Goal: Task Accomplishment & Management: Complete application form

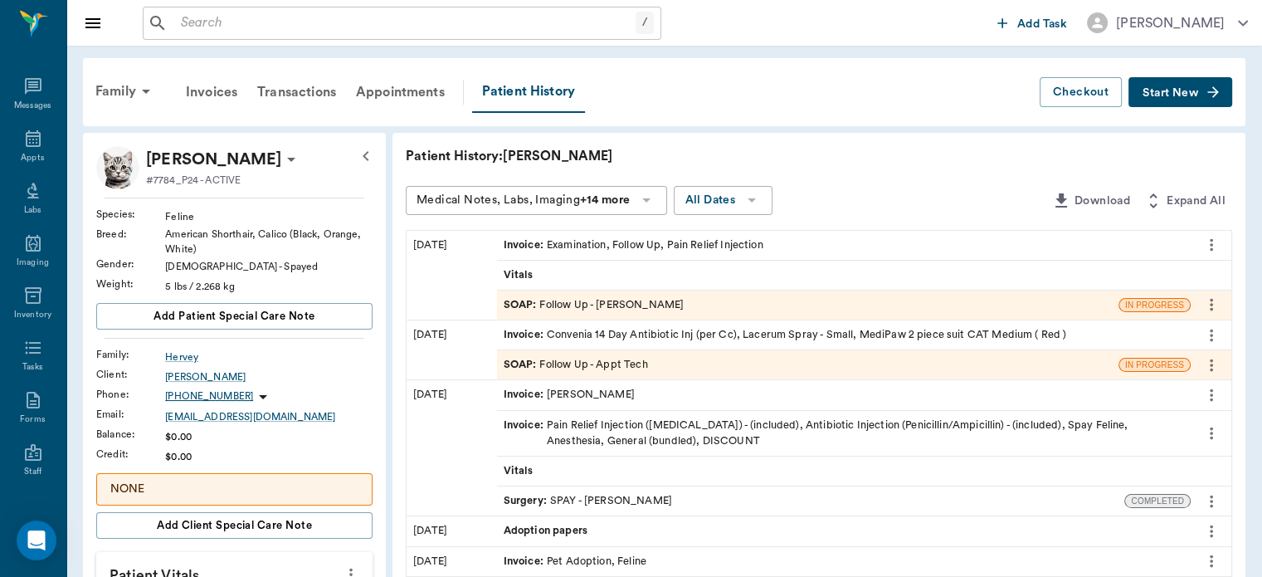
click at [1166, 102] on button "Start New" at bounding box center [1181, 92] width 104 height 31
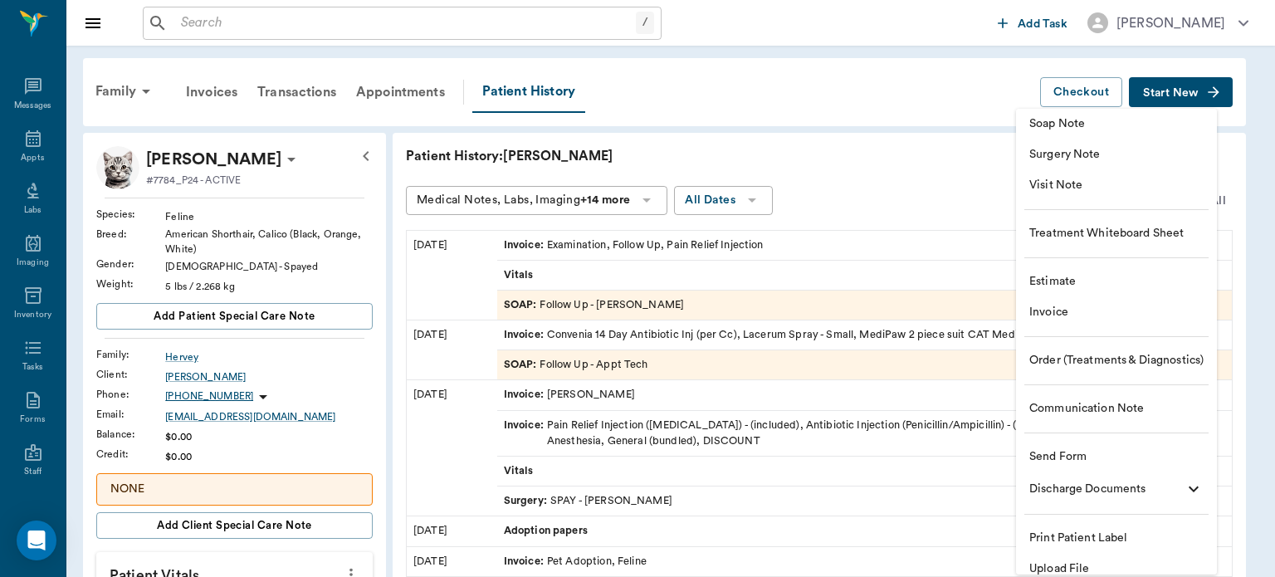
click at [842, 158] on div at bounding box center [637, 288] width 1275 height 577
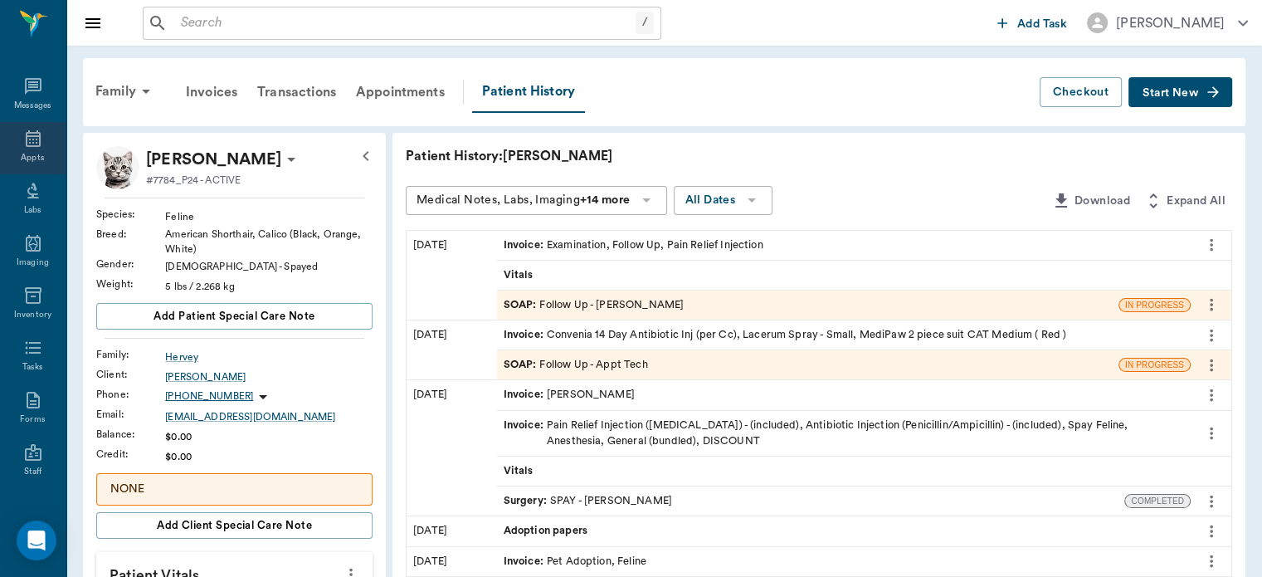
click at [27, 148] on icon at bounding box center [33, 139] width 20 height 20
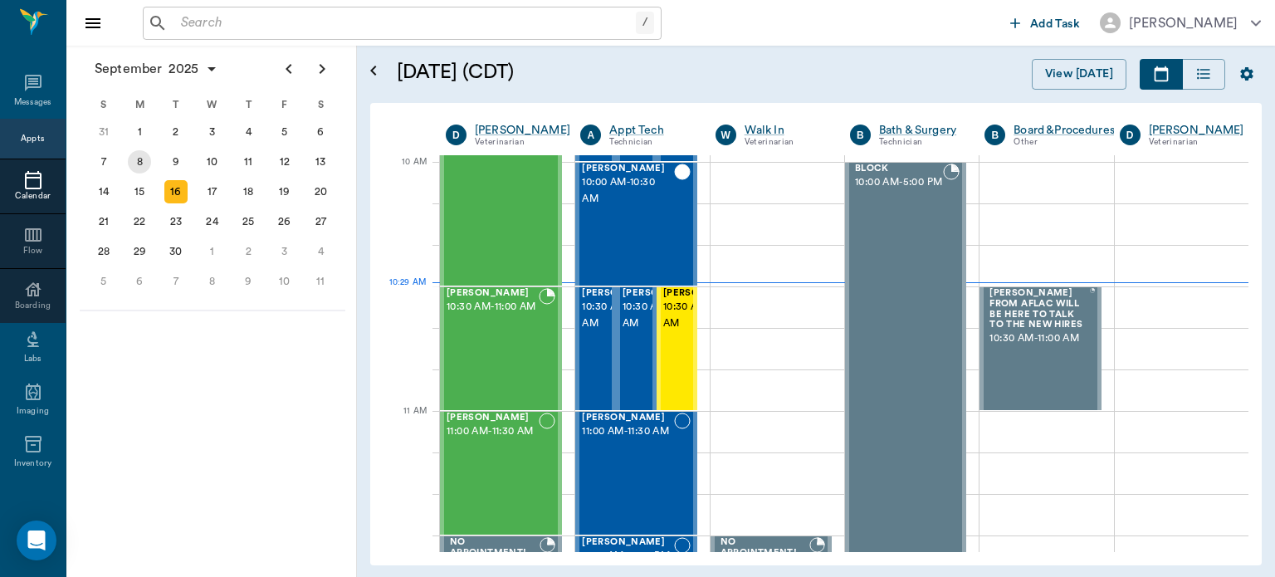
scroll to position [498, 0]
click at [134, 159] on div "8" at bounding box center [139, 161] width 23 height 23
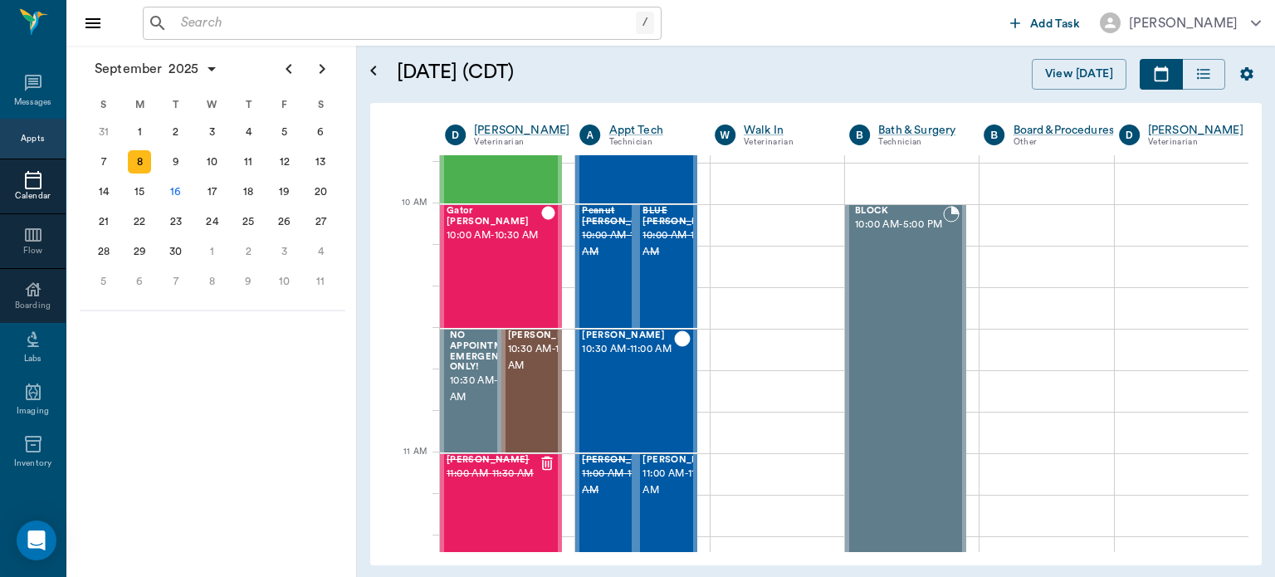
scroll to position [457, 0]
click at [533, 373] on span "10:30 AM - 11:00 AM" at bounding box center [549, 355] width 83 height 33
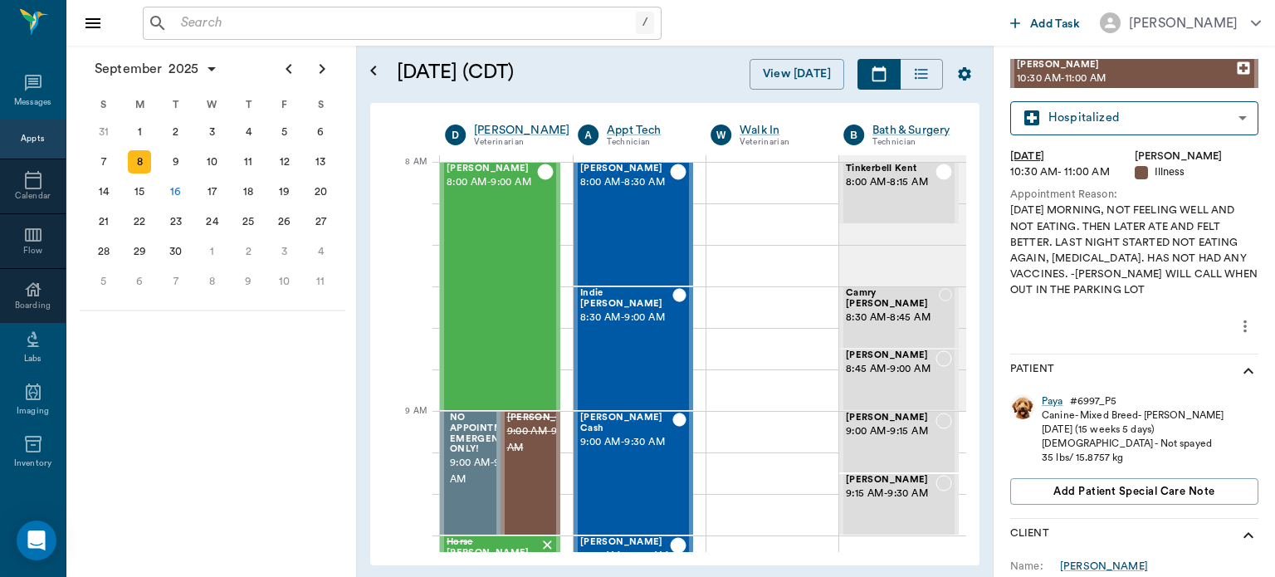
scroll to position [35, 0]
click at [1052, 409] on div "Canine - Mixed Breed - Tan" at bounding box center [1133, 416] width 182 height 14
click at [1056, 413] on div "Canine - Mixed Breed - Tan" at bounding box center [1133, 416] width 182 height 14
click at [1055, 402] on div "Paya" at bounding box center [1053, 402] width 22 height 14
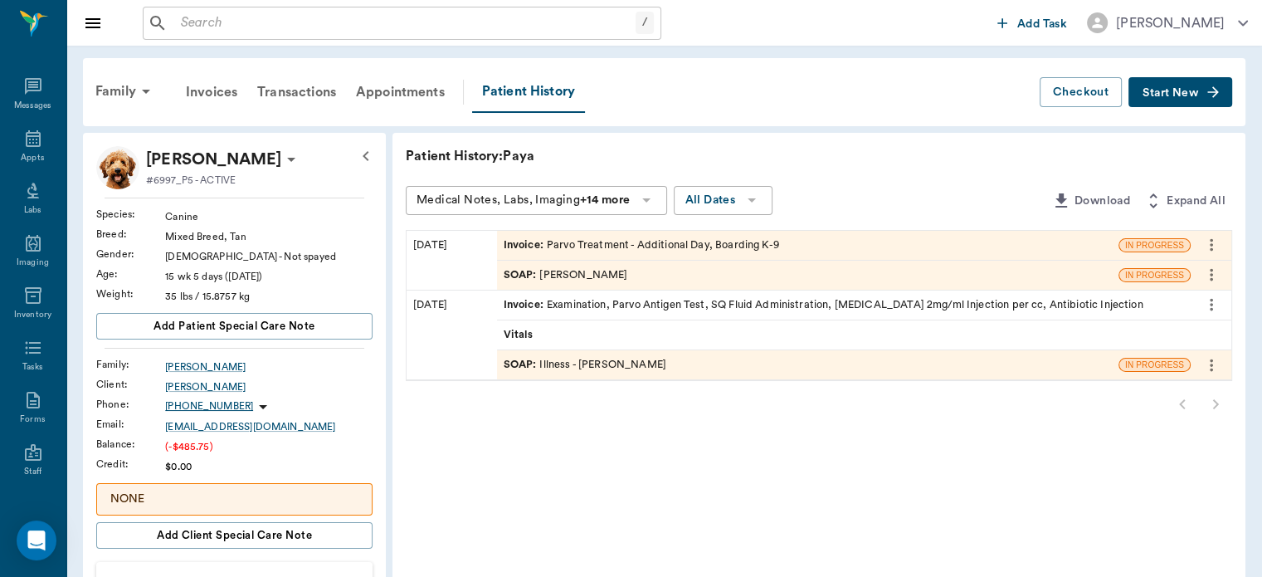
click at [1194, 93] on span "Start New" at bounding box center [1171, 93] width 56 height 0
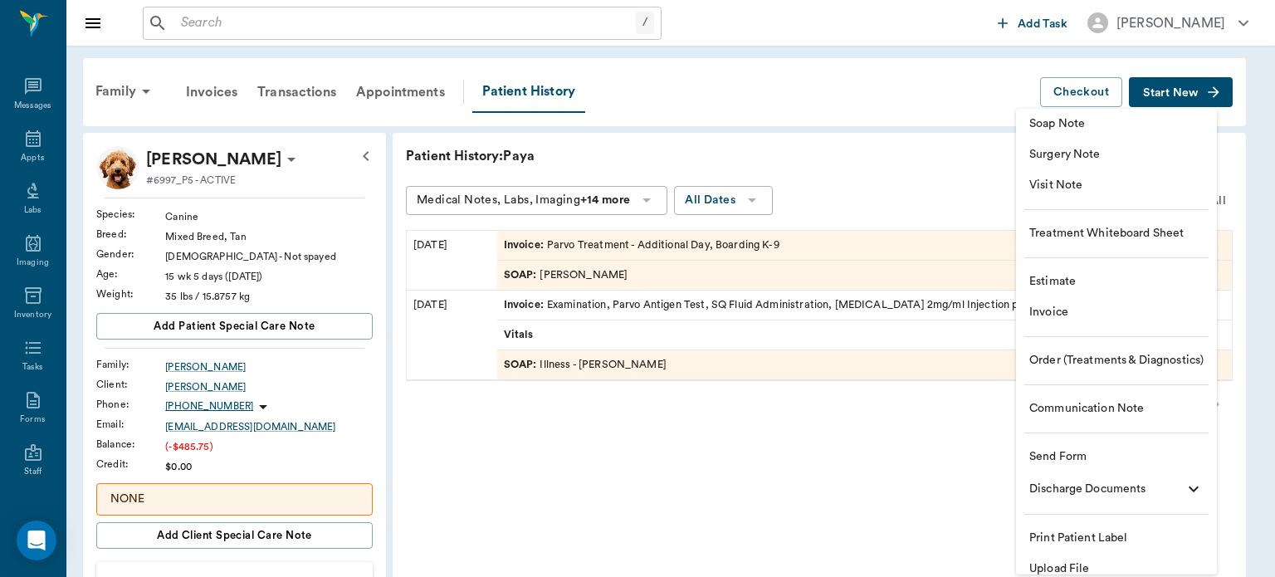
click at [1085, 116] on span "Soap Note" at bounding box center [1116, 123] width 174 height 17
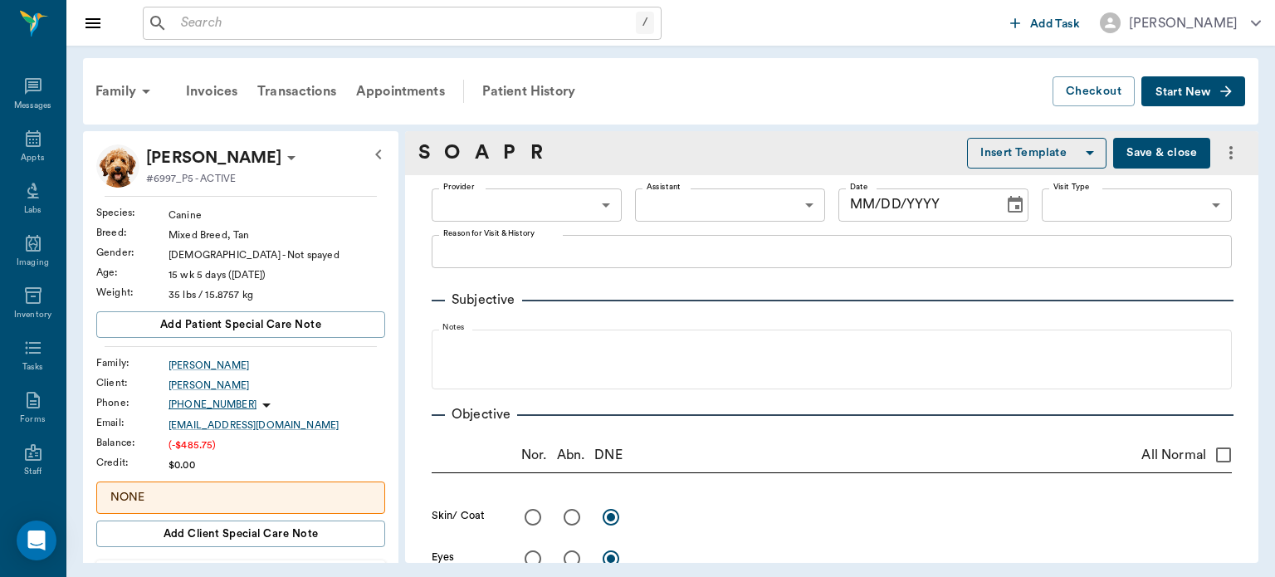
type input "09/16/2025"
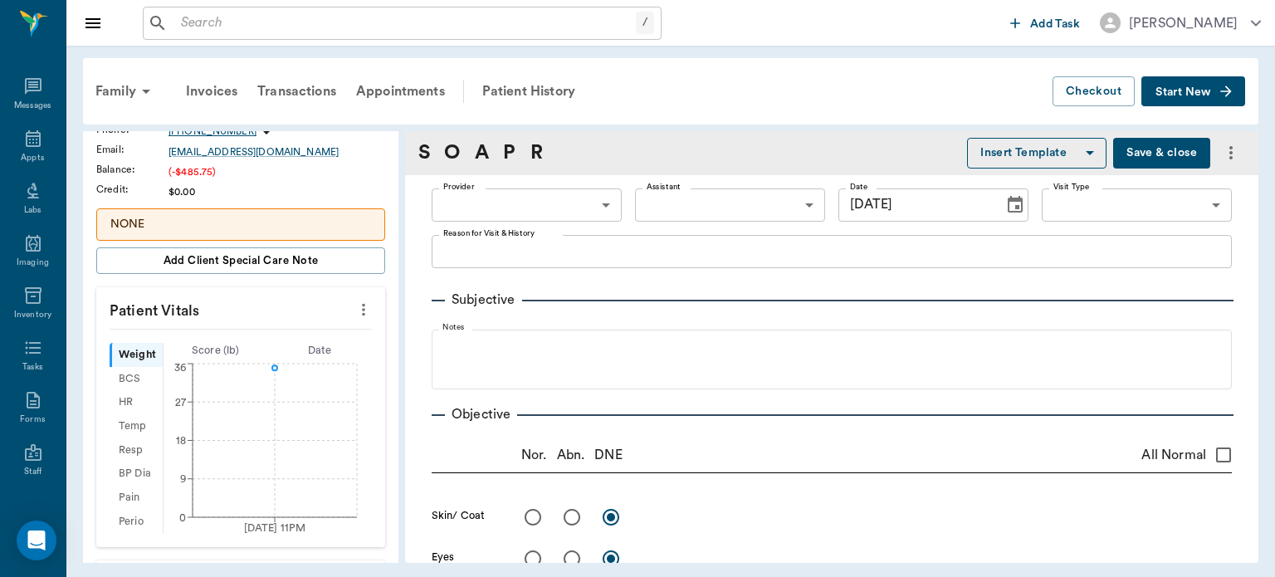
scroll to position [281, 0]
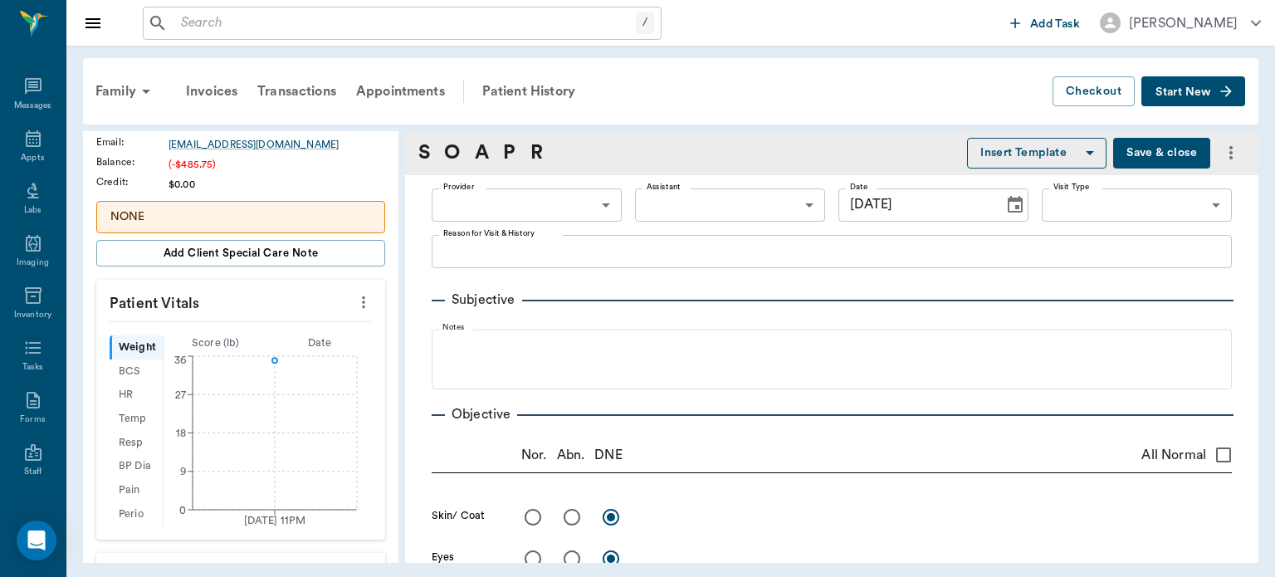
click at [362, 300] on icon "more" at bounding box center [363, 302] width 3 height 12
click at [259, 335] on span "Enter Vitals" at bounding box center [281, 328] width 139 height 17
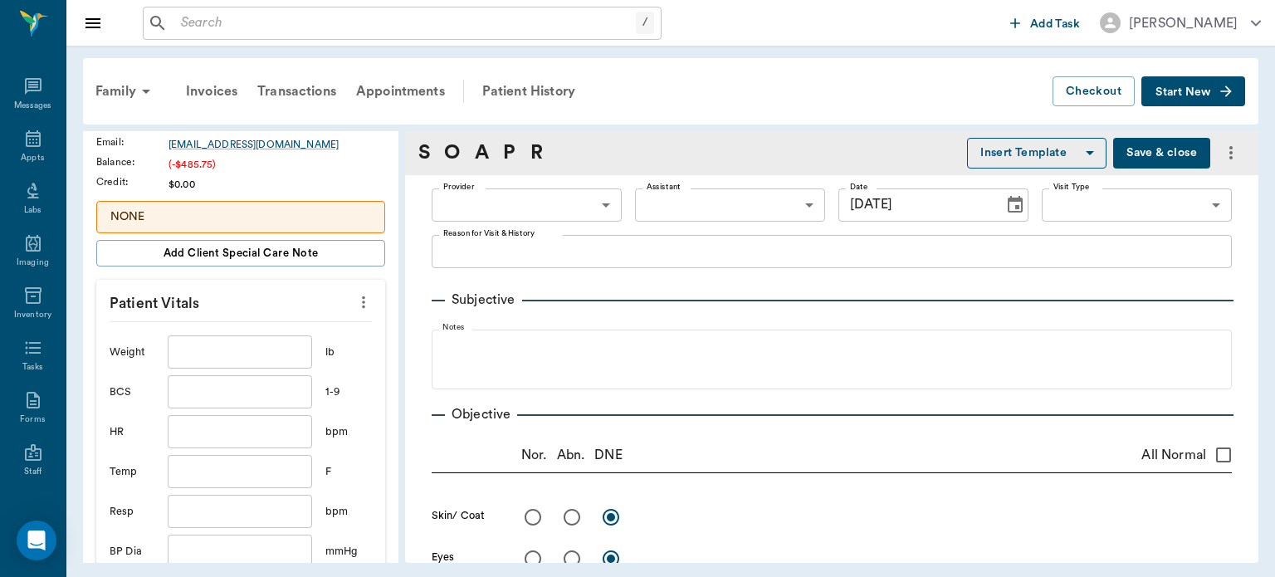
click at [222, 355] on input "text" at bounding box center [240, 351] width 144 height 33
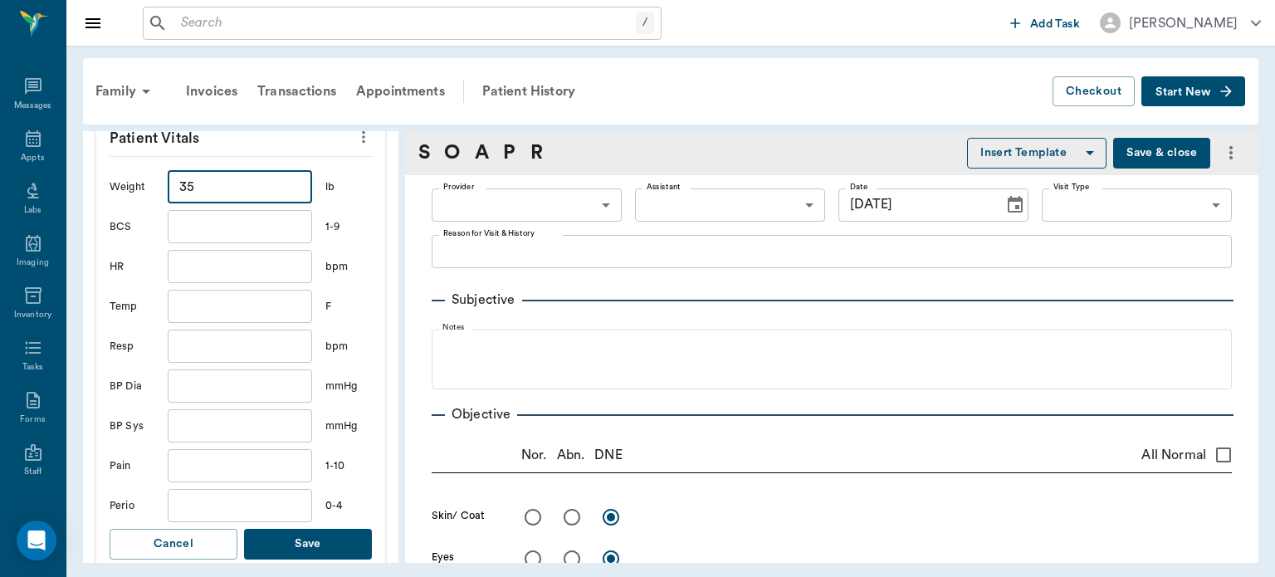
scroll to position [485, 0]
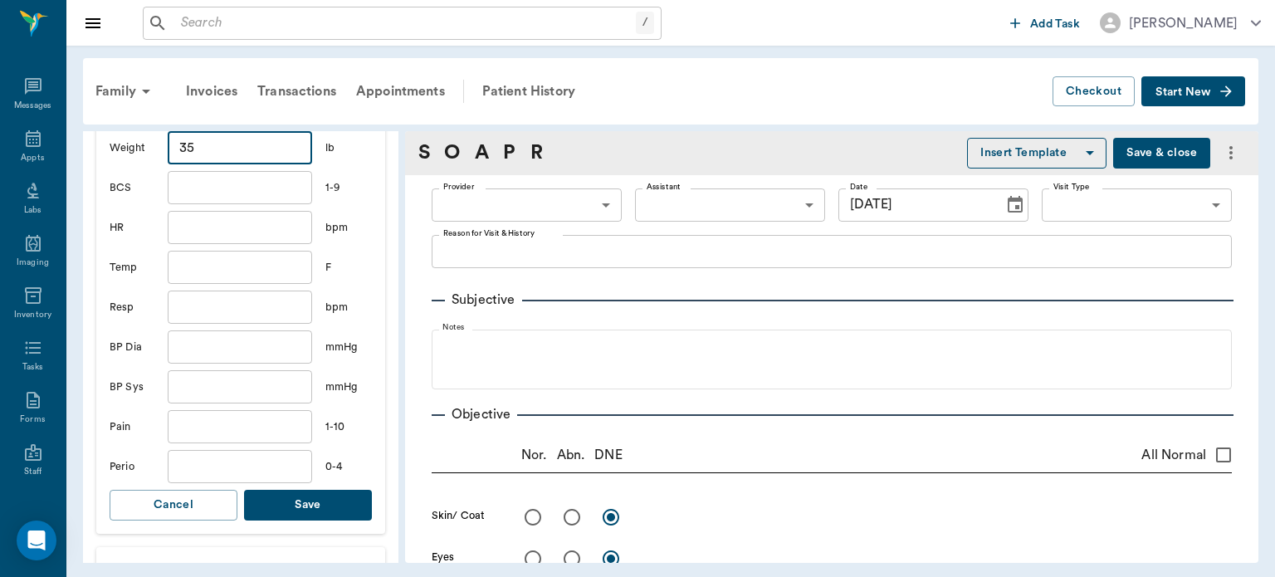
type input "35"
click at [300, 515] on button "Save" at bounding box center [308, 505] width 128 height 31
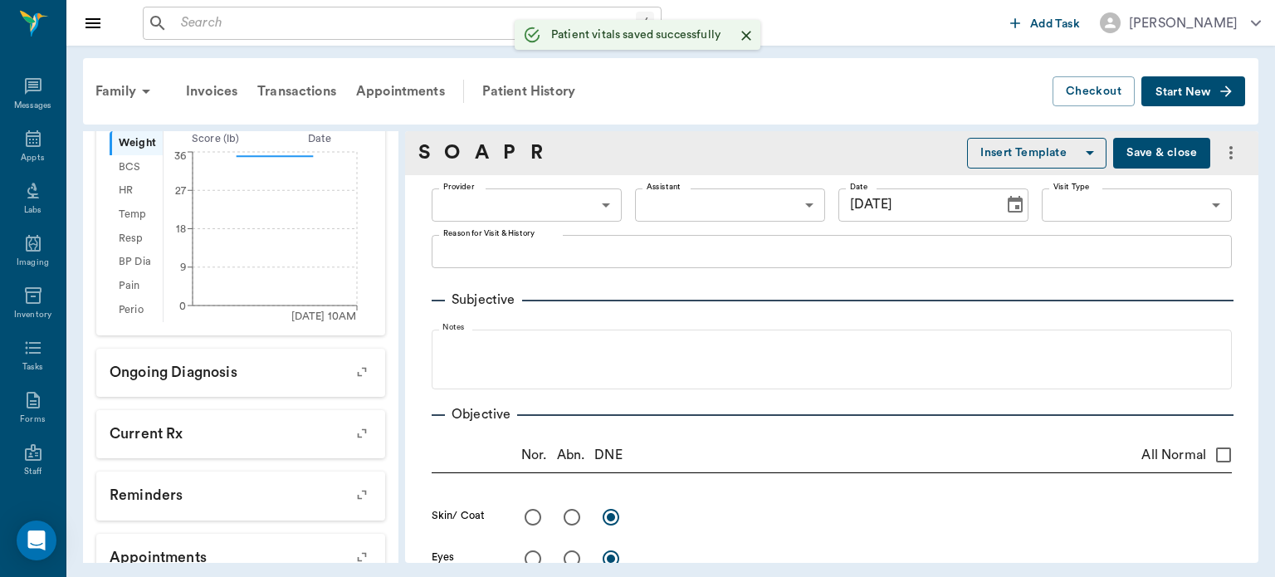
click at [531, 201] on body "/ ​ Add Task Dr. Bert Ellsworth Nectar Messages Appts Labs Imaging Inventory Ta…" at bounding box center [637, 288] width 1275 height 577
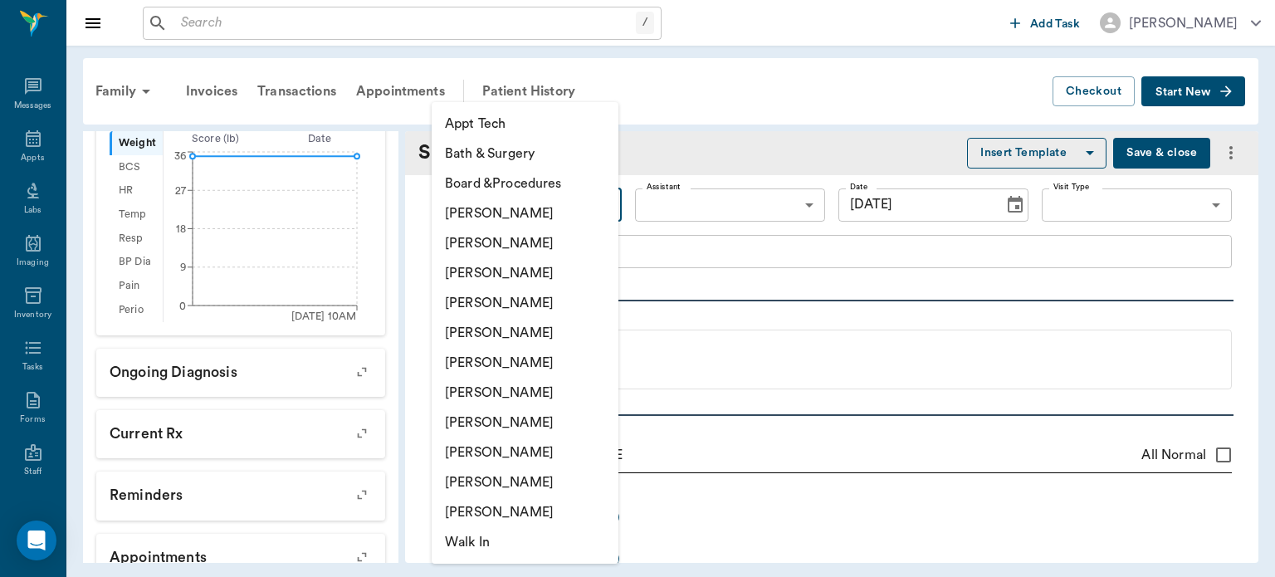
click at [530, 310] on li "[PERSON_NAME]" at bounding box center [525, 303] width 187 height 30
type input "63ec2f075fda476ae8351a4d"
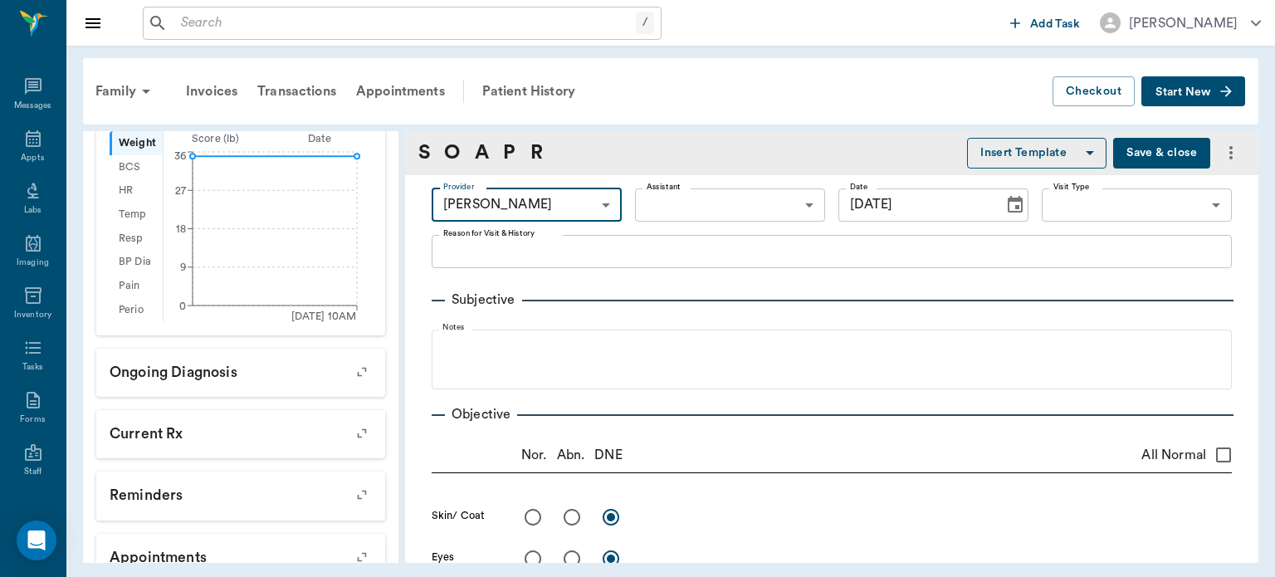
click at [685, 205] on body "/ ​ Add Task Dr. Bert Ellsworth Nectar Messages Appts Labs Imaging Inventory Ta…" at bounding box center [637, 288] width 1275 height 577
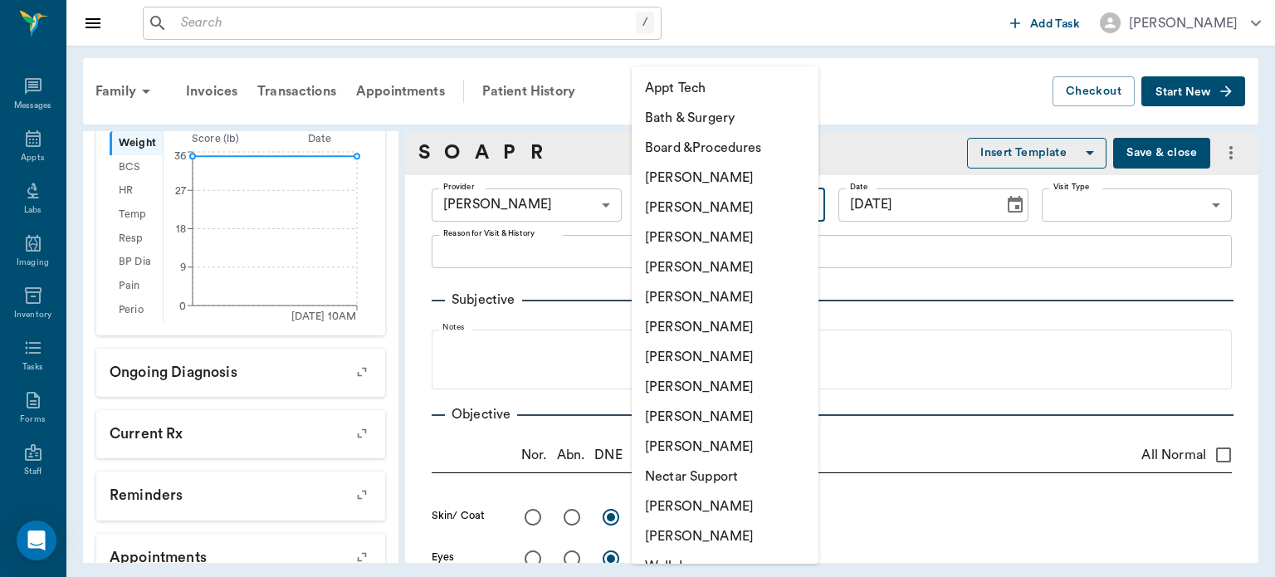
click at [711, 386] on li "Julie Dickerson" at bounding box center [725, 387] width 187 height 30
type input "63ec2e7e52e12b0ba117b124"
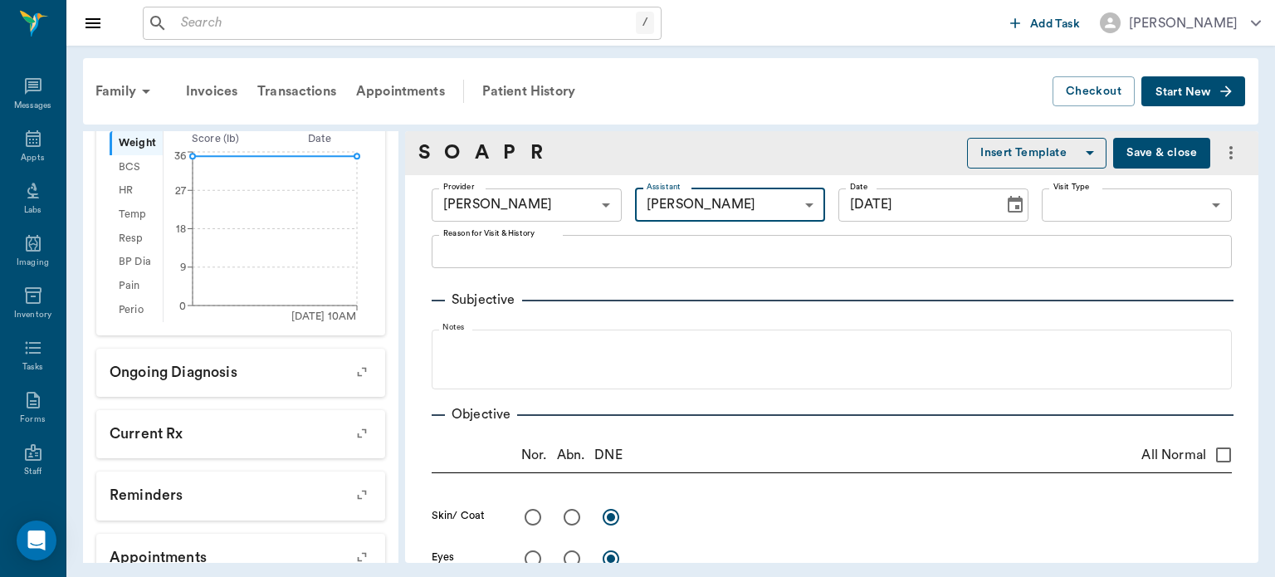
click at [497, 255] on textarea "Reason for Visit & History" at bounding box center [831, 251] width 777 height 19
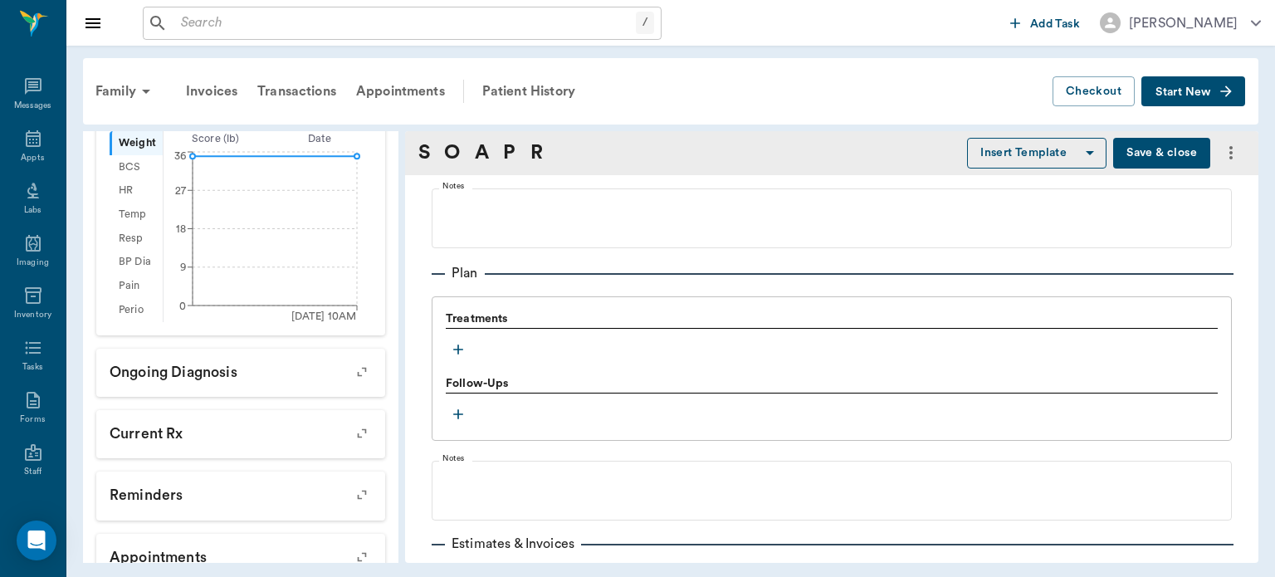
scroll to position [1061, 0]
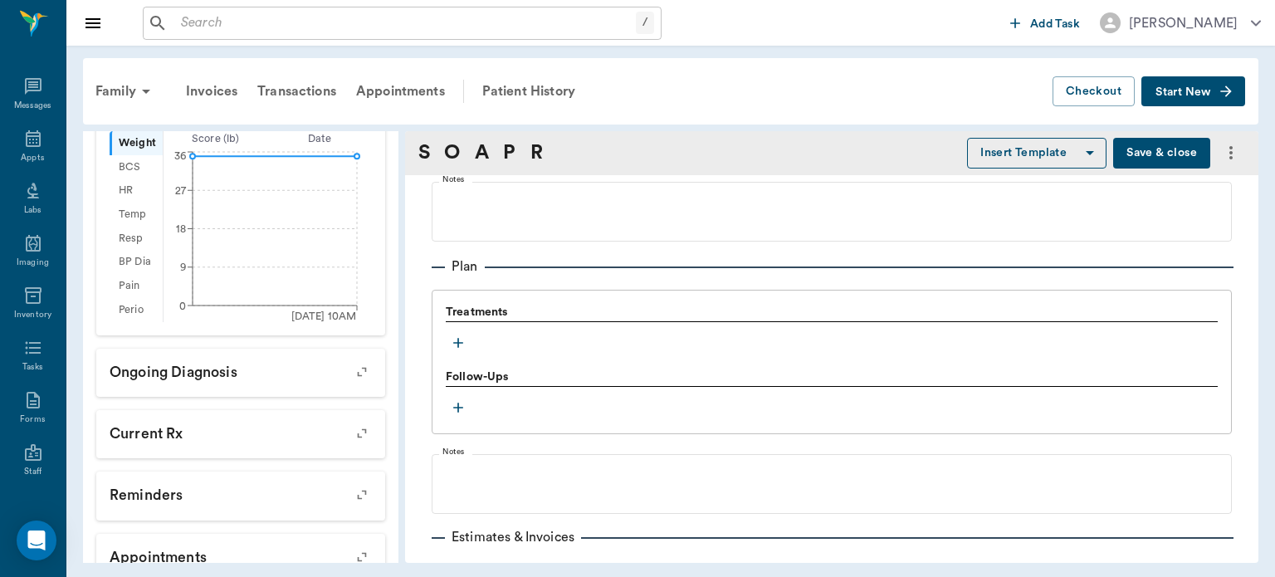
type textarea "TREATING FOR PARVO"
click at [461, 339] on icon "button" at bounding box center [458, 343] width 17 height 17
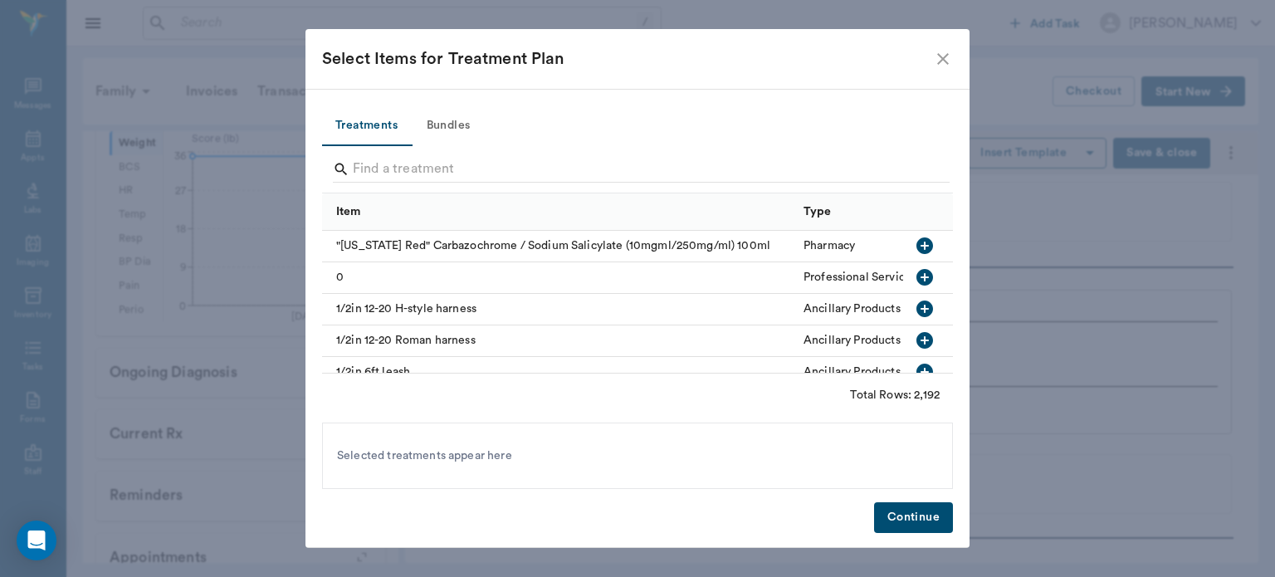
click at [456, 120] on button "Bundles" at bounding box center [448, 126] width 75 height 40
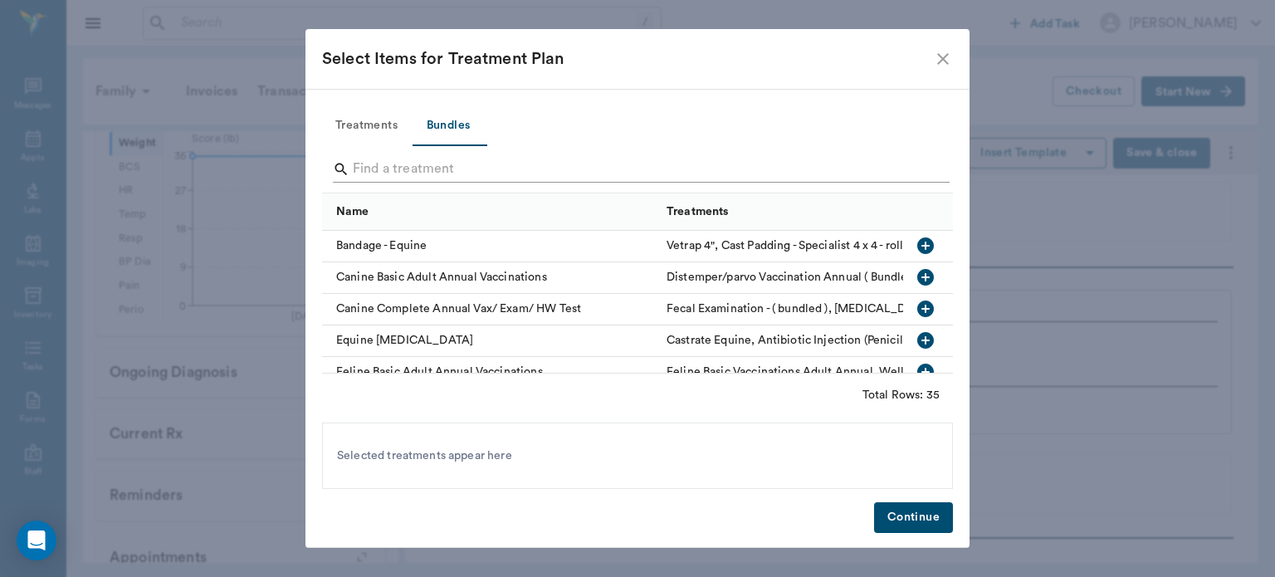
click at [399, 172] on input "Search" at bounding box center [639, 169] width 572 height 27
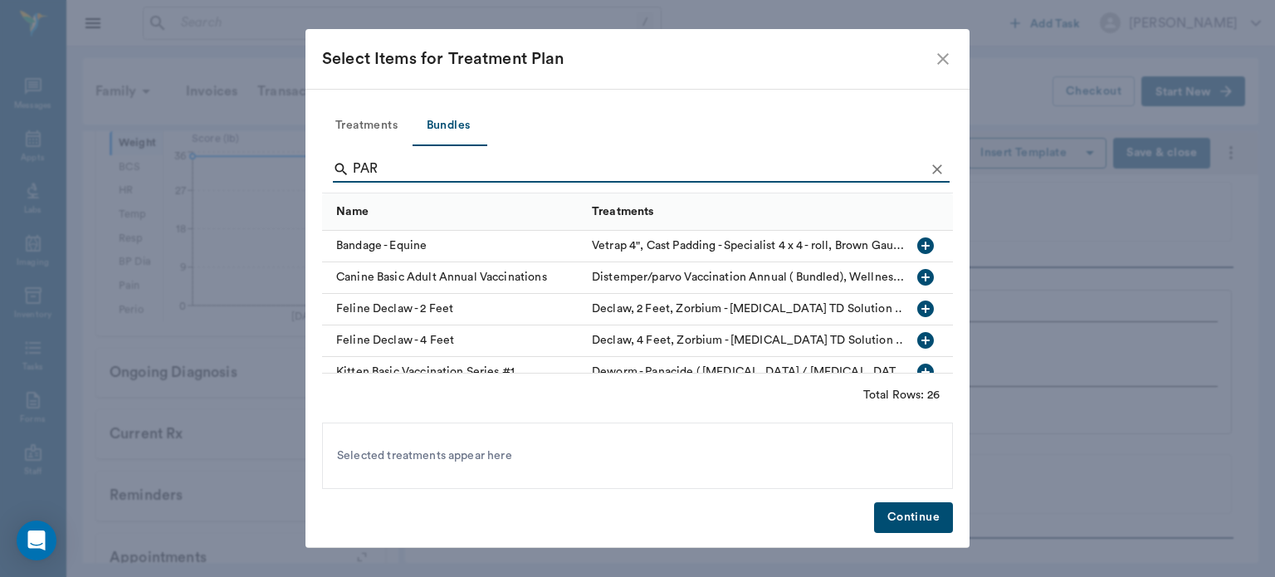
type input "PARV"
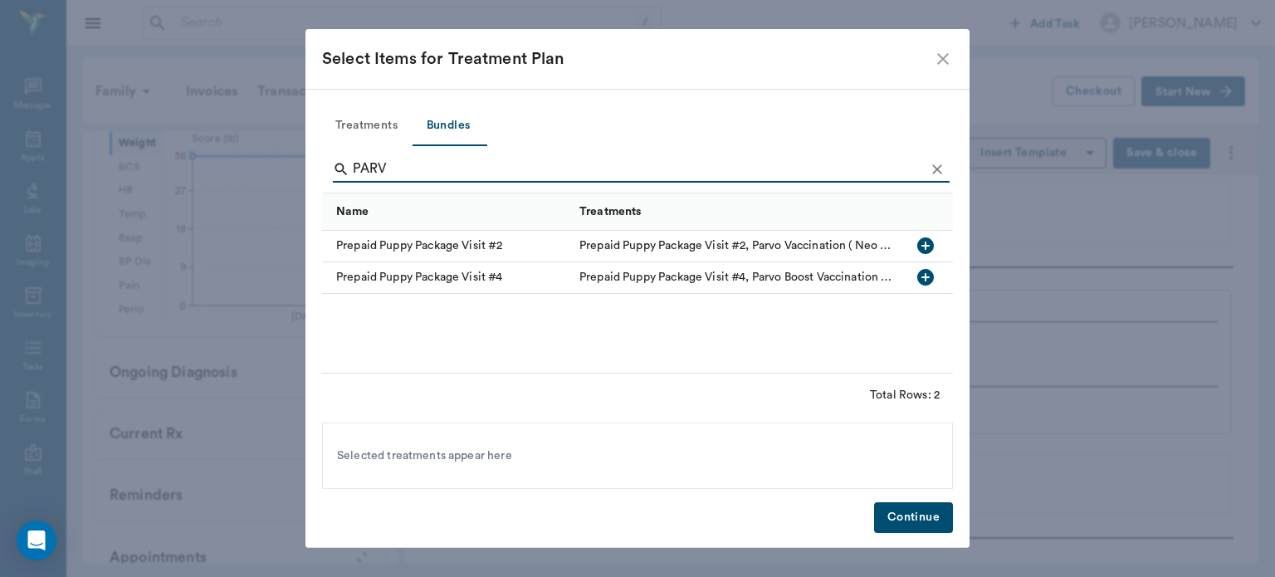
click at [376, 126] on button "Treatments" at bounding box center [366, 126] width 89 height 40
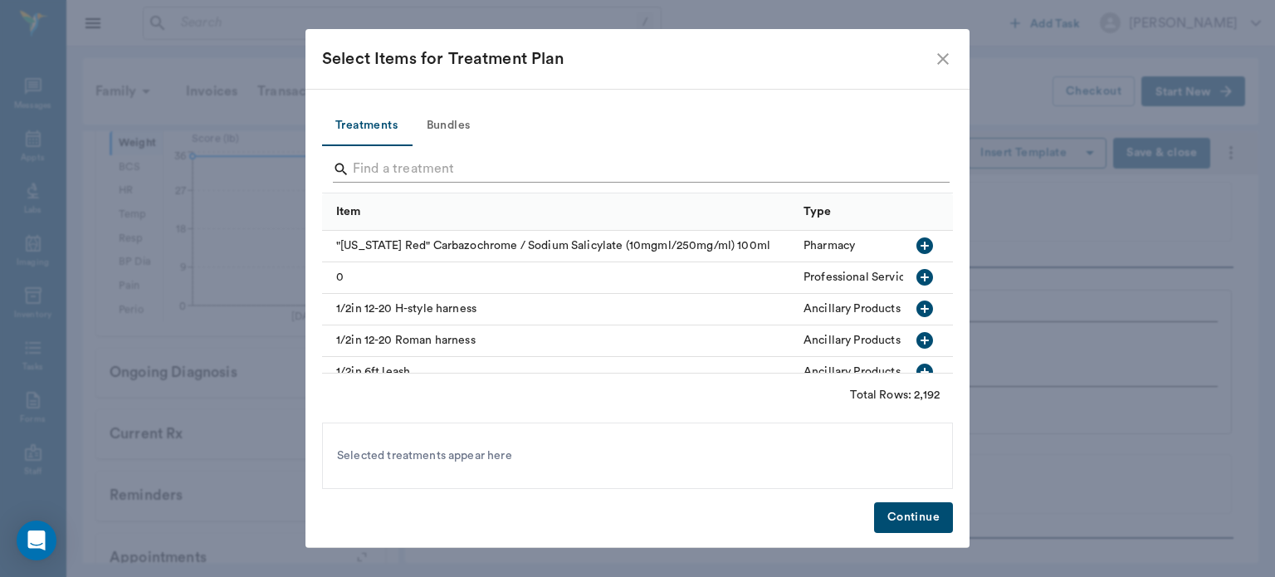
click at [398, 171] on input "Search" at bounding box center [639, 169] width 572 height 27
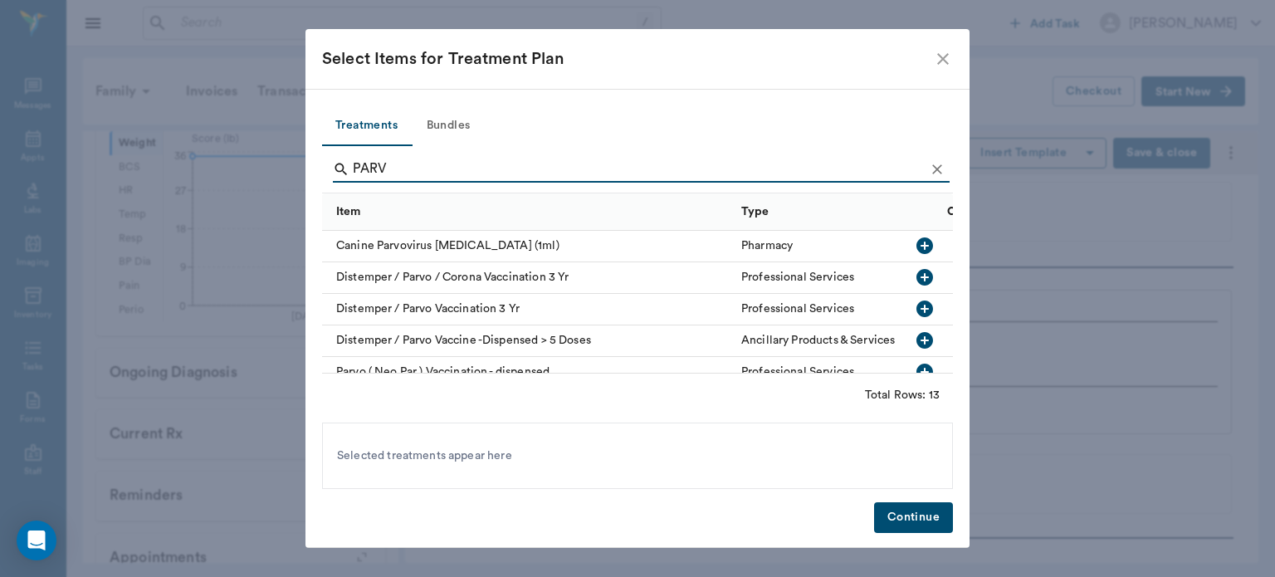
type input "PARVO"
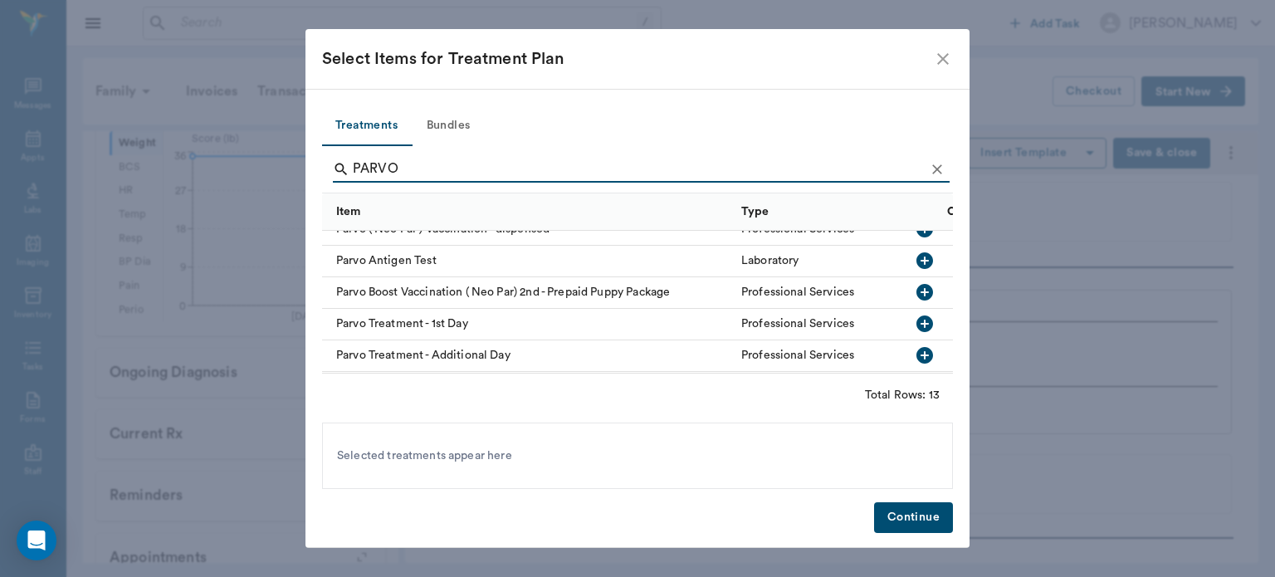
scroll to position [156, 0]
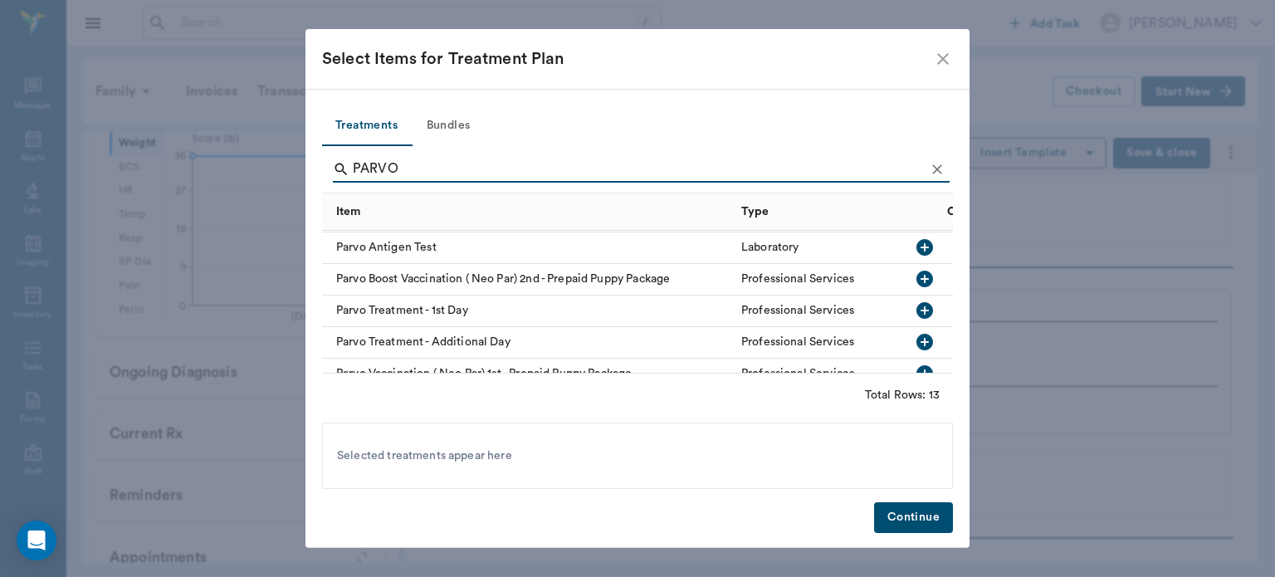
click at [1054, 85] on div "Select Items for Treatment Plan Treatments Bundles PARVO Item Type Category Can…" at bounding box center [637, 288] width 1275 height 577
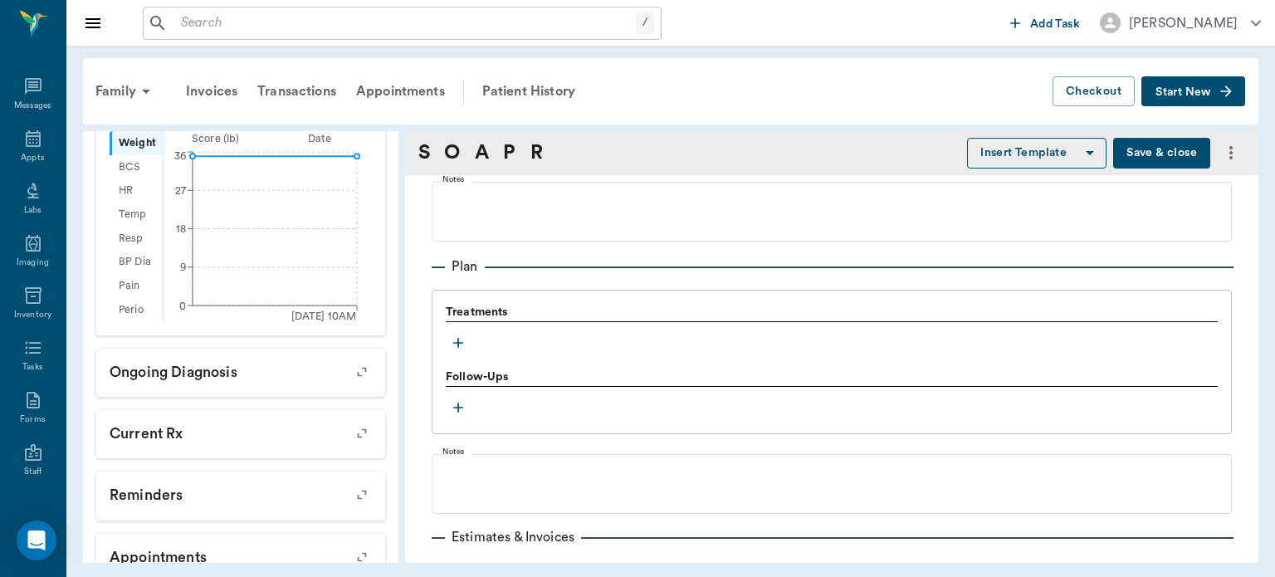
click at [458, 344] on icon "button" at bounding box center [458, 343] width 10 height 10
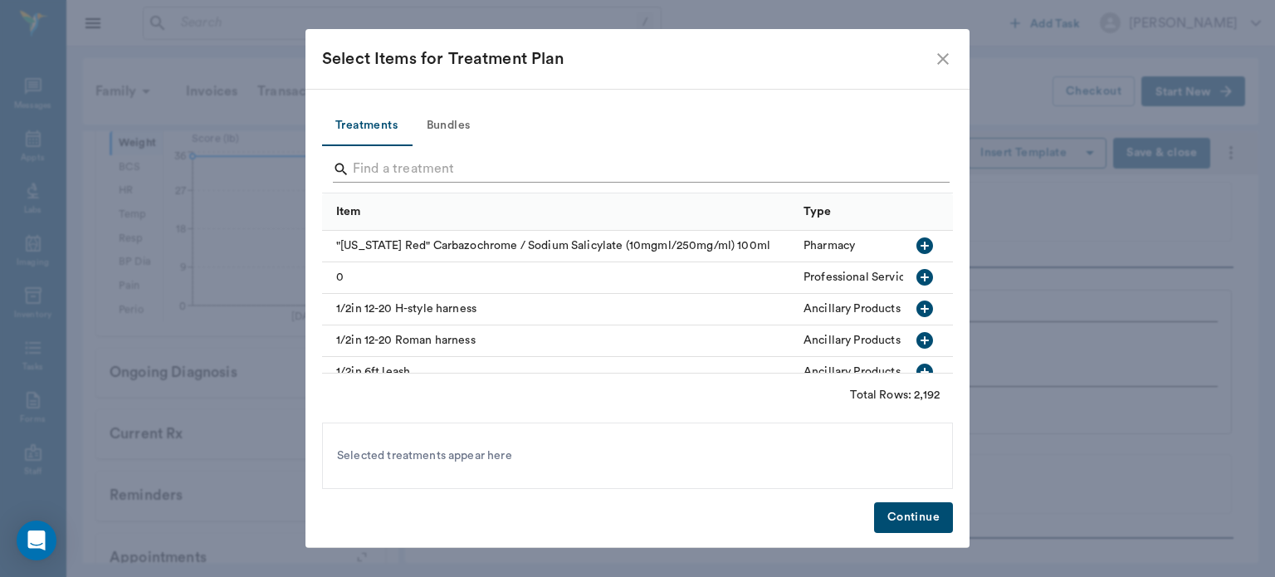
click at [438, 167] on input "Search" at bounding box center [639, 169] width 572 height 27
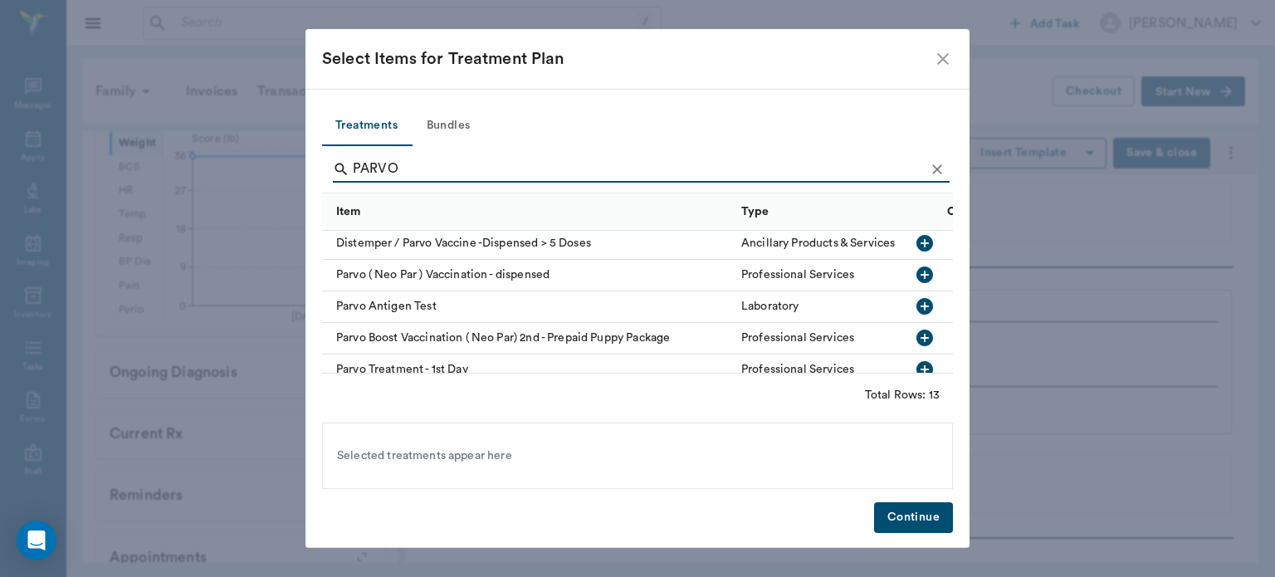
scroll to position [100, 0]
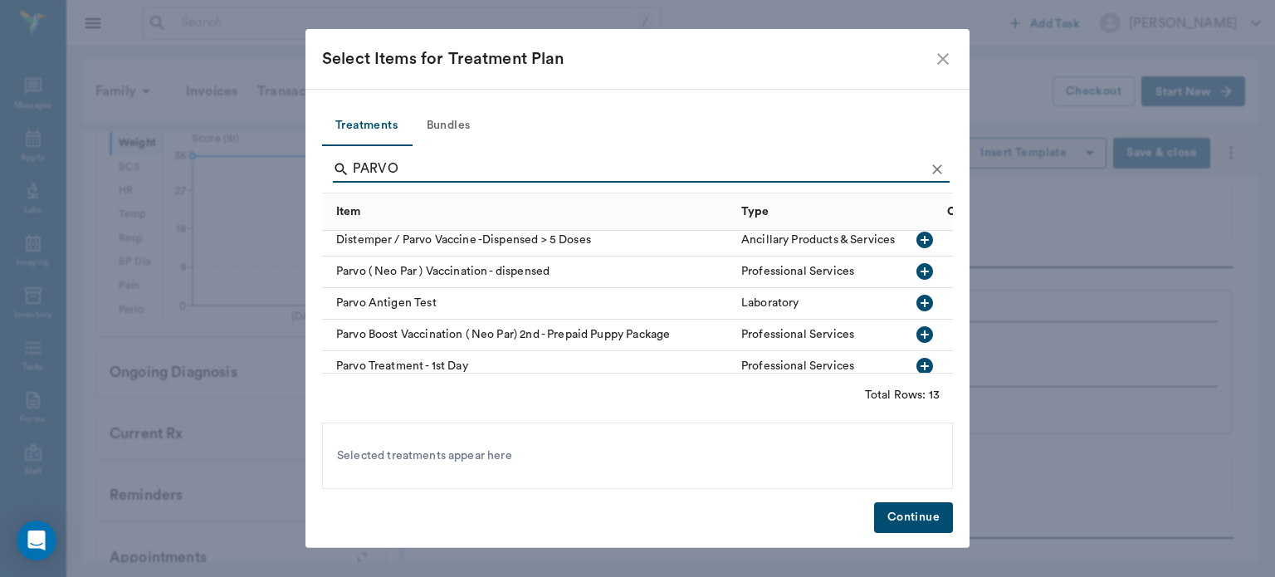
type input "PARVO"
click at [916, 302] on icon "button" at bounding box center [924, 303] width 17 height 17
click at [914, 525] on button "Continue" at bounding box center [913, 517] width 79 height 31
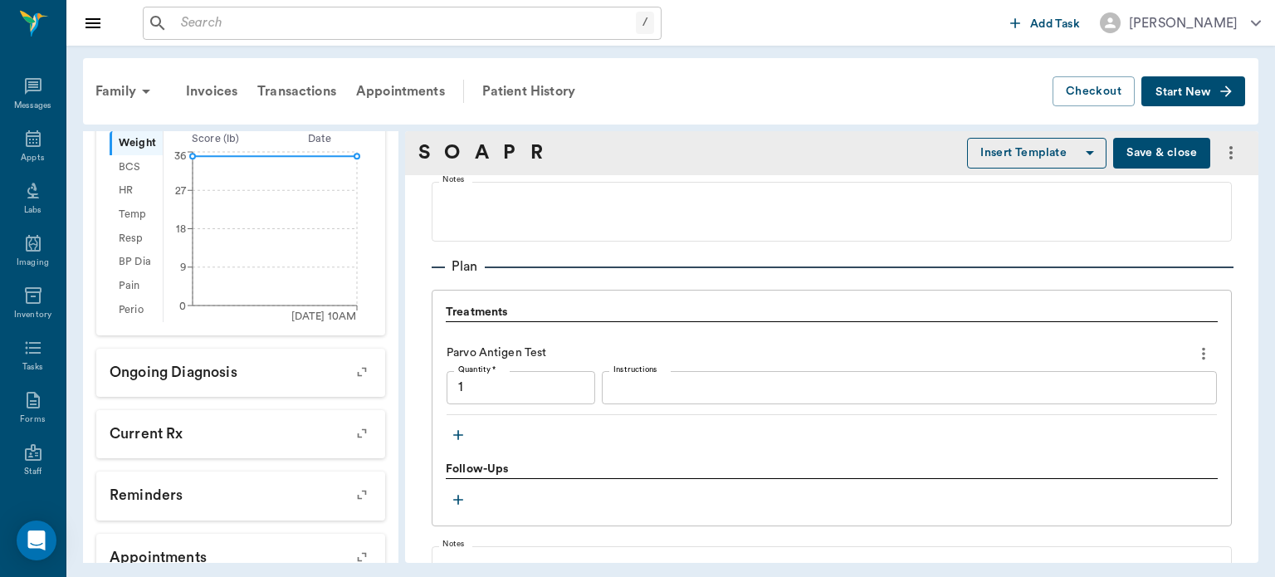
type input "1.00"
click at [686, 385] on textarea "Instructions" at bounding box center [909, 387] width 592 height 19
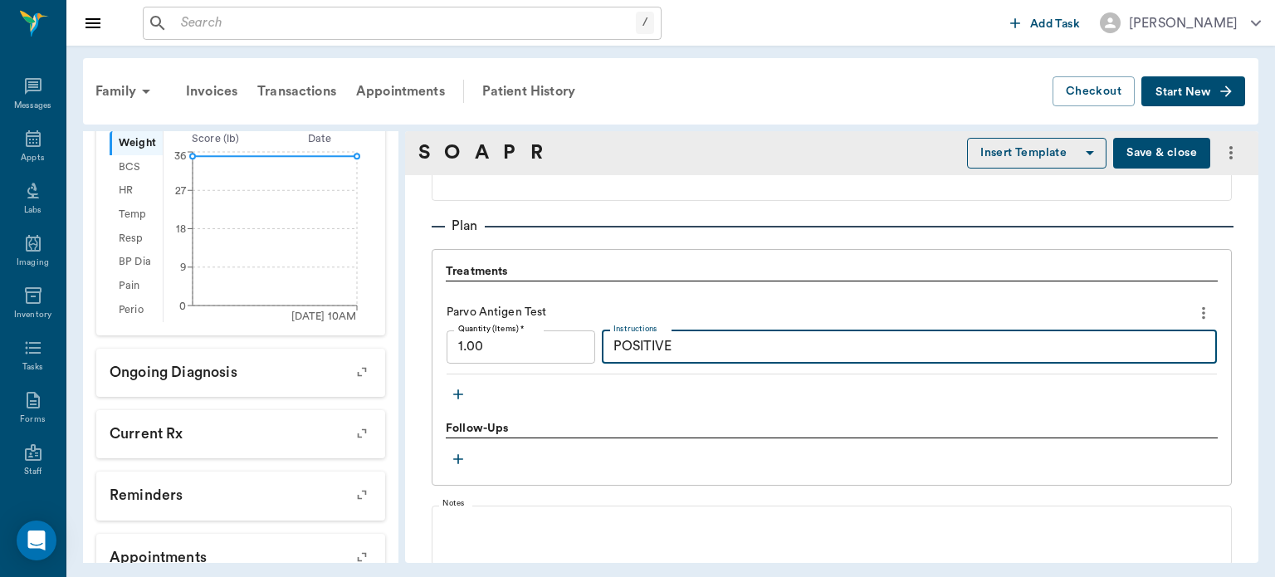
scroll to position [1103, 0]
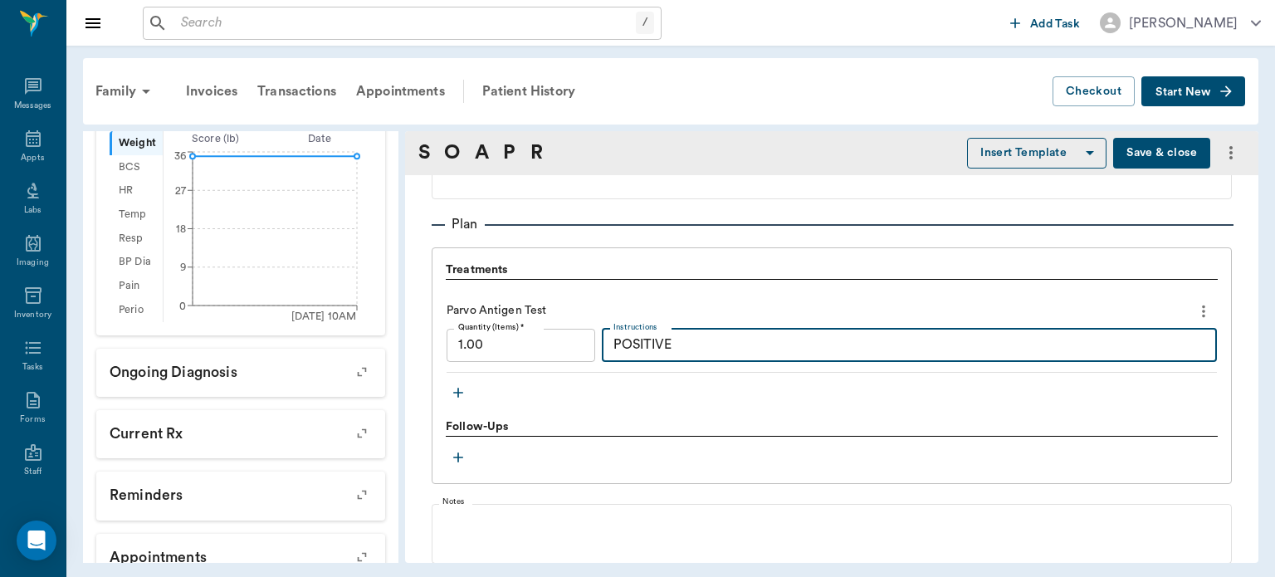
type textarea "POSITIVE"
click at [461, 391] on icon "button" at bounding box center [458, 392] width 17 height 17
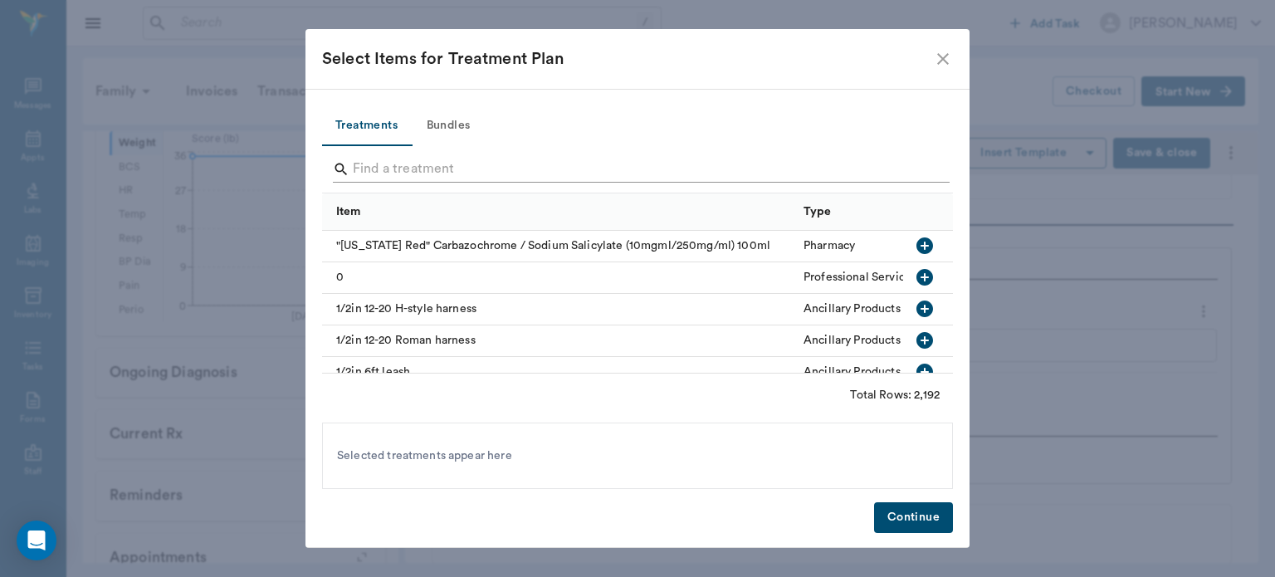
click at [405, 161] on input "Search" at bounding box center [639, 169] width 572 height 27
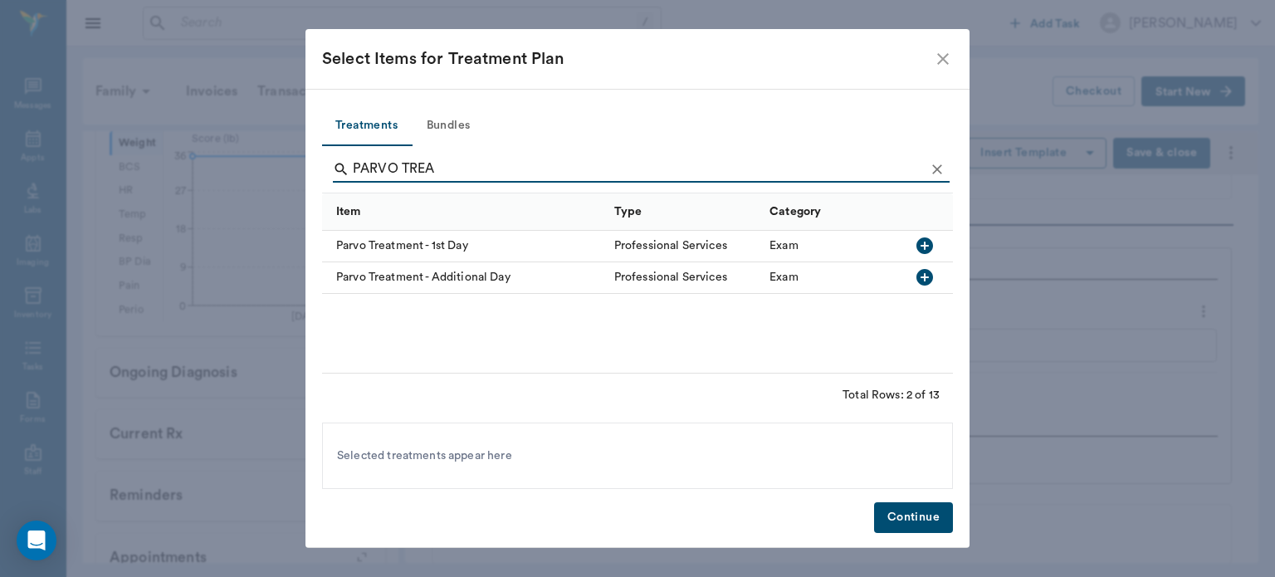
type input "PARVO TREA"
click at [926, 248] on icon "button" at bounding box center [924, 245] width 17 height 17
click at [927, 528] on button "Continue" at bounding box center [913, 517] width 79 height 31
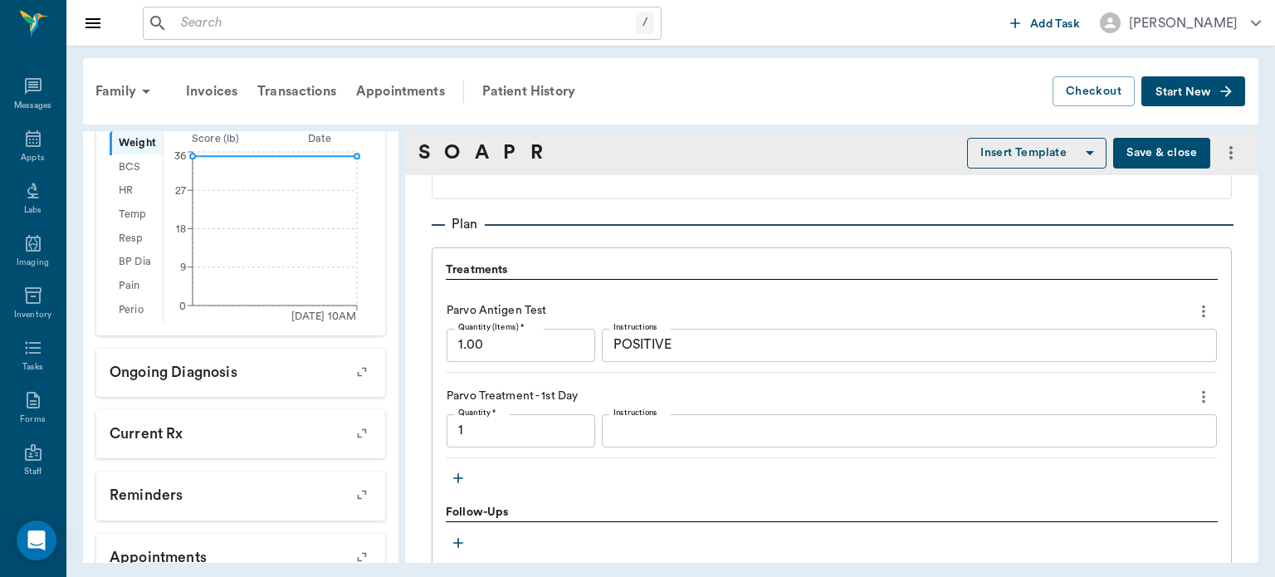
type input "1.00"
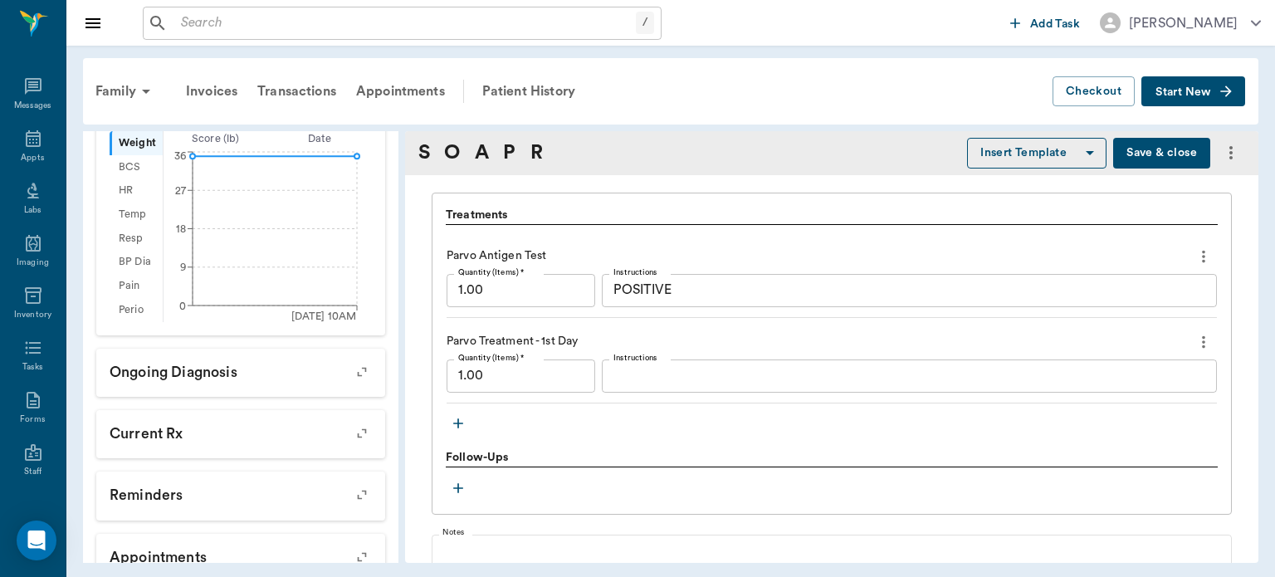
click at [461, 418] on icon "button" at bounding box center [458, 423] width 17 height 17
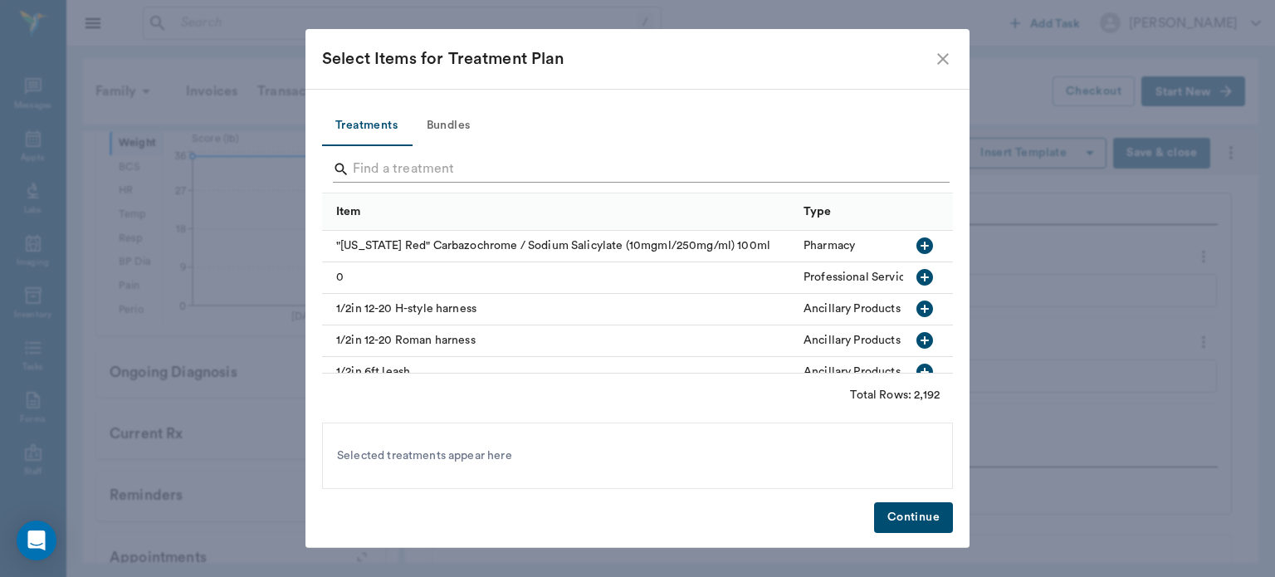
click at [420, 175] on input "Search" at bounding box center [639, 169] width 572 height 27
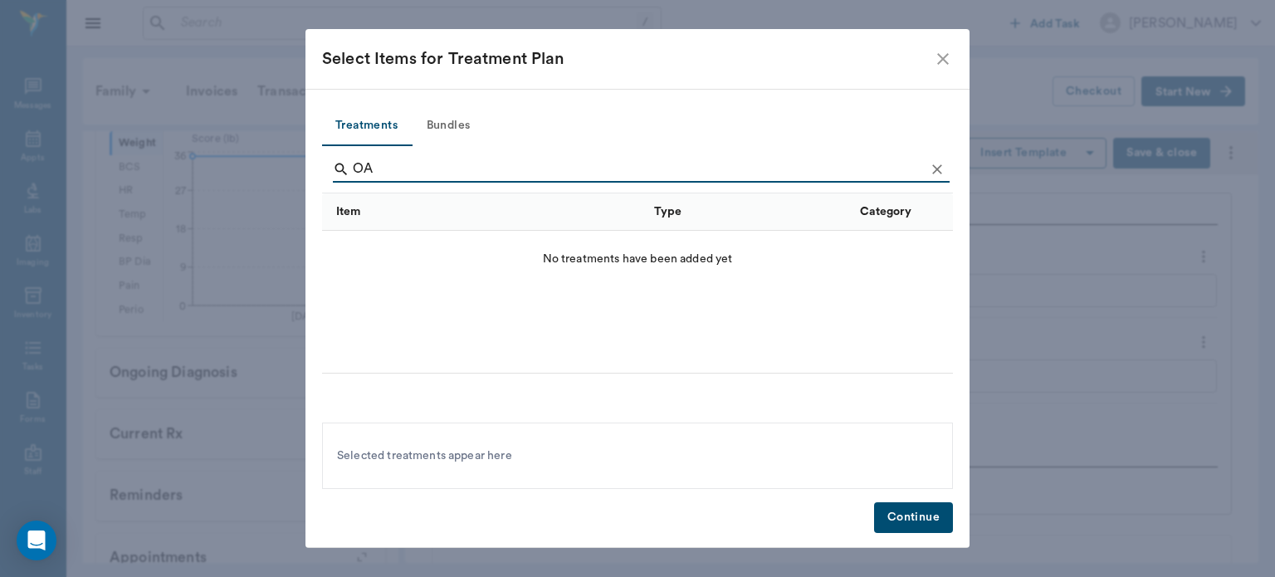
type input "O"
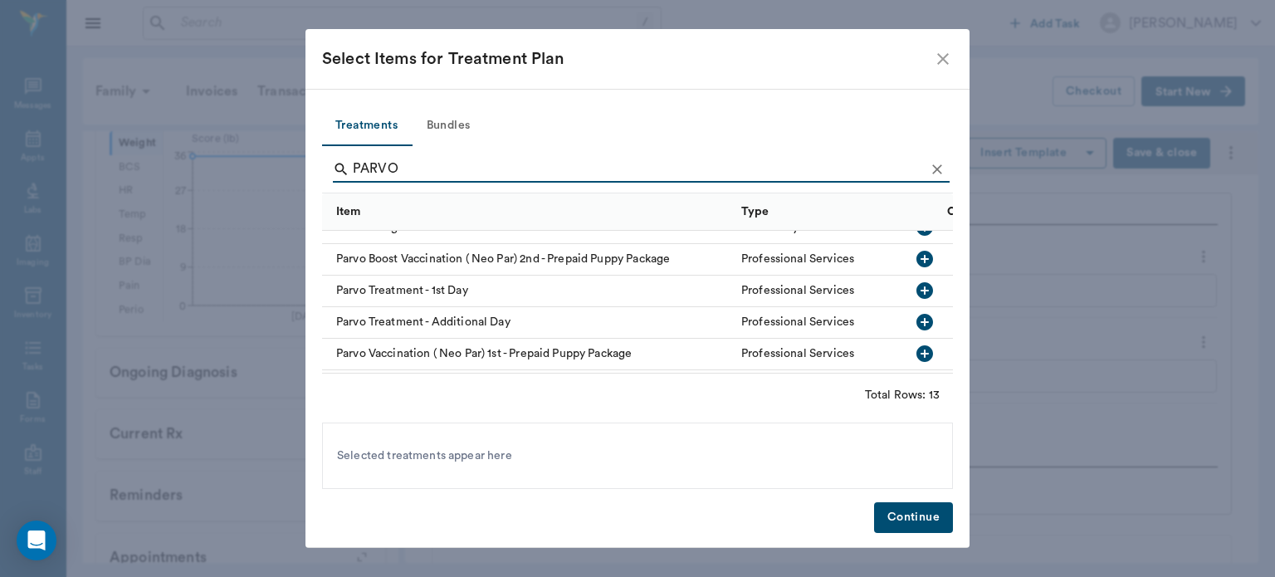
scroll to position [191, 0]
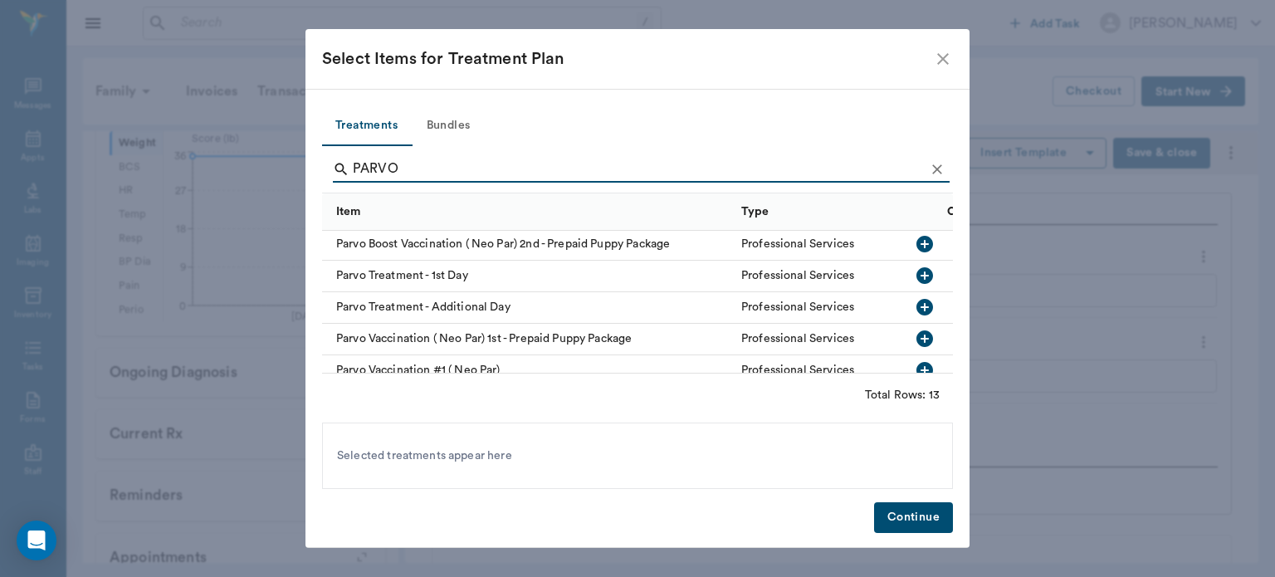
type input "PARVO"
click at [916, 310] on icon "button" at bounding box center [924, 307] width 17 height 17
click at [904, 525] on button "Continue" at bounding box center [913, 517] width 79 height 31
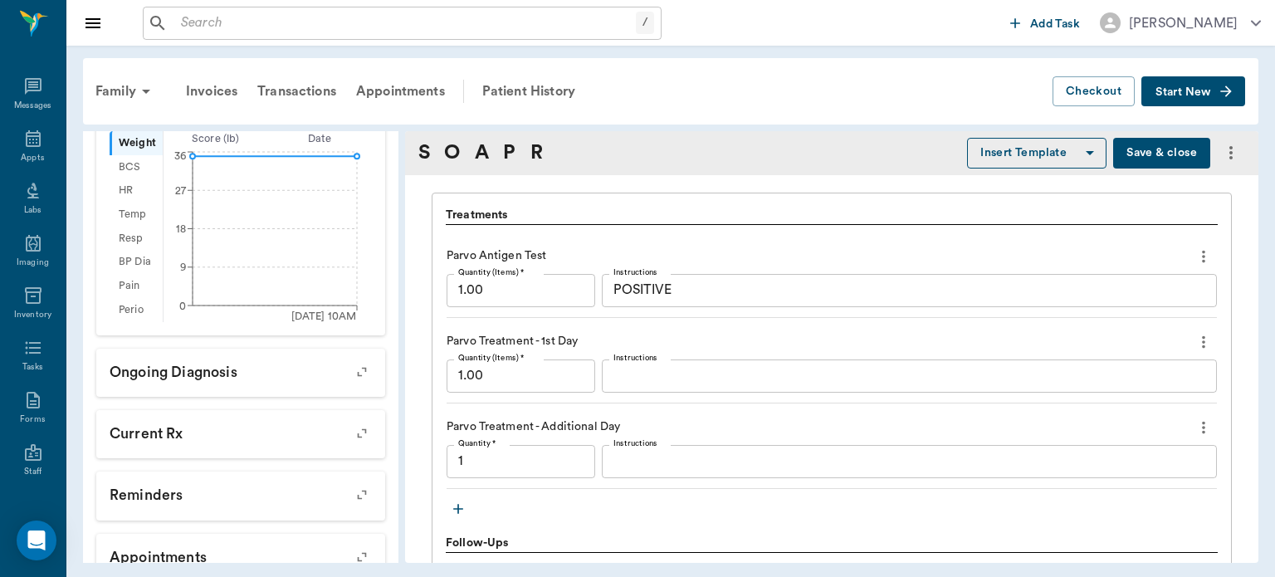
type input "1.00"
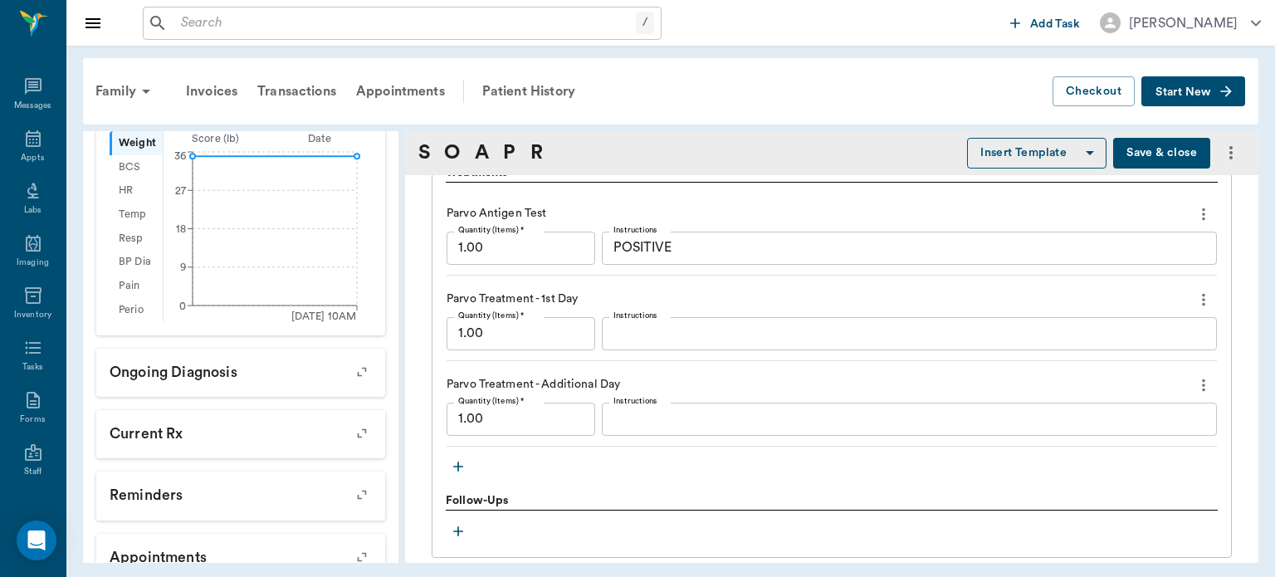
scroll to position [1201, 0]
click at [459, 413] on input "1.00" at bounding box center [521, 418] width 149 height 33
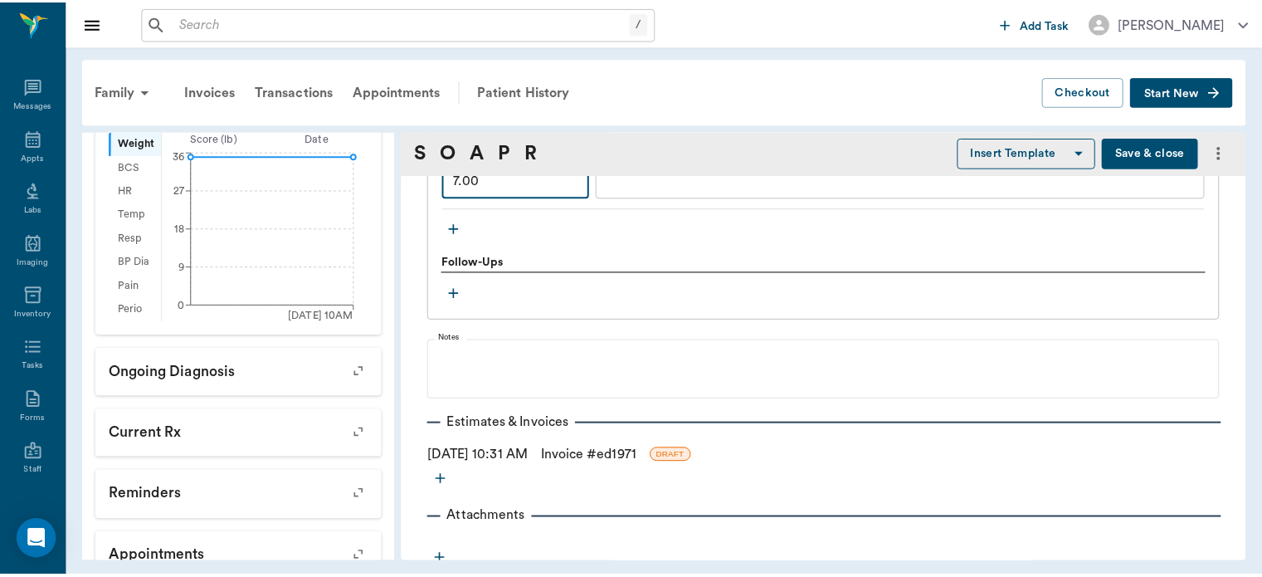
scroll to position [1445, 0]
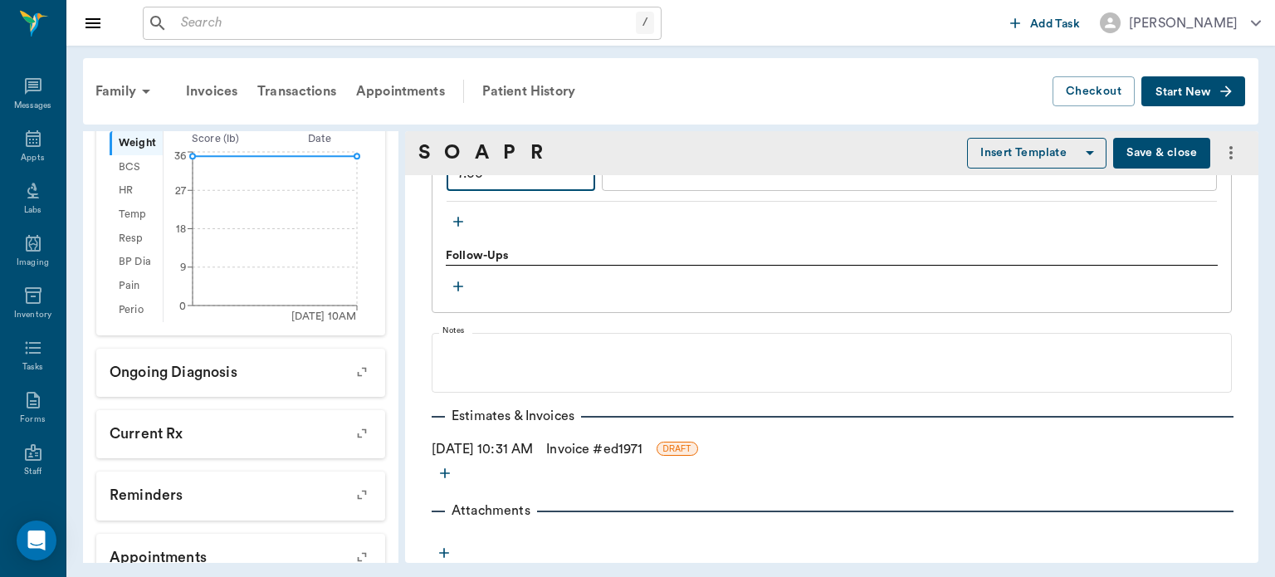
type input "7.00"
click at [603, 446] on link "Invoice # ed1971" at bounding box center [594, 449] width 96 height 20
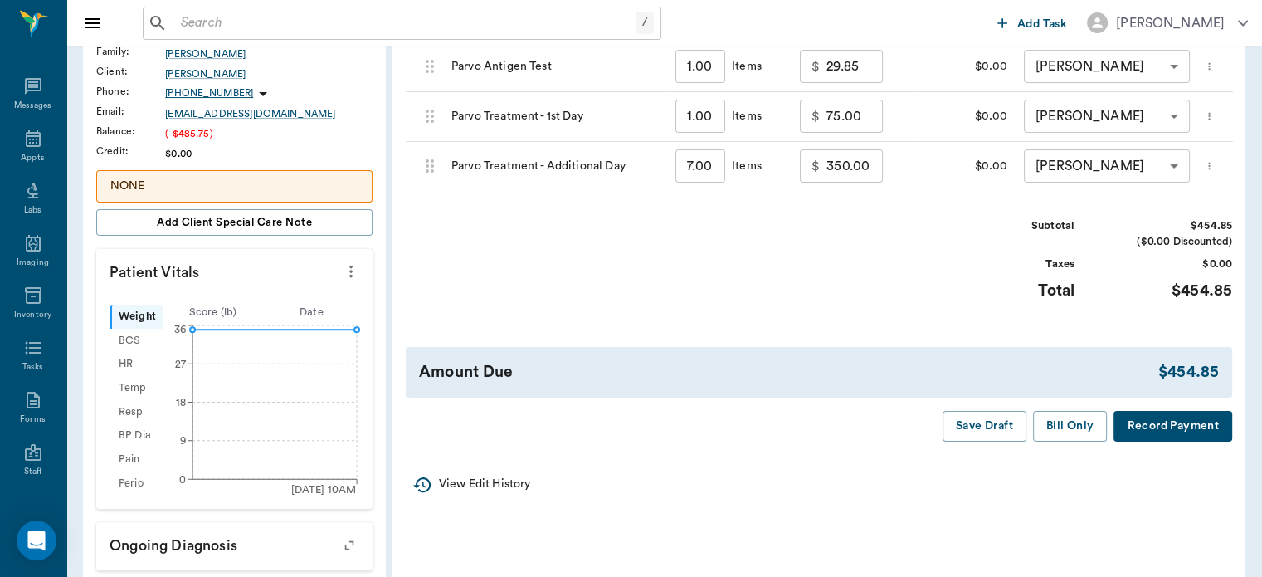
scroll to position [317, 0]
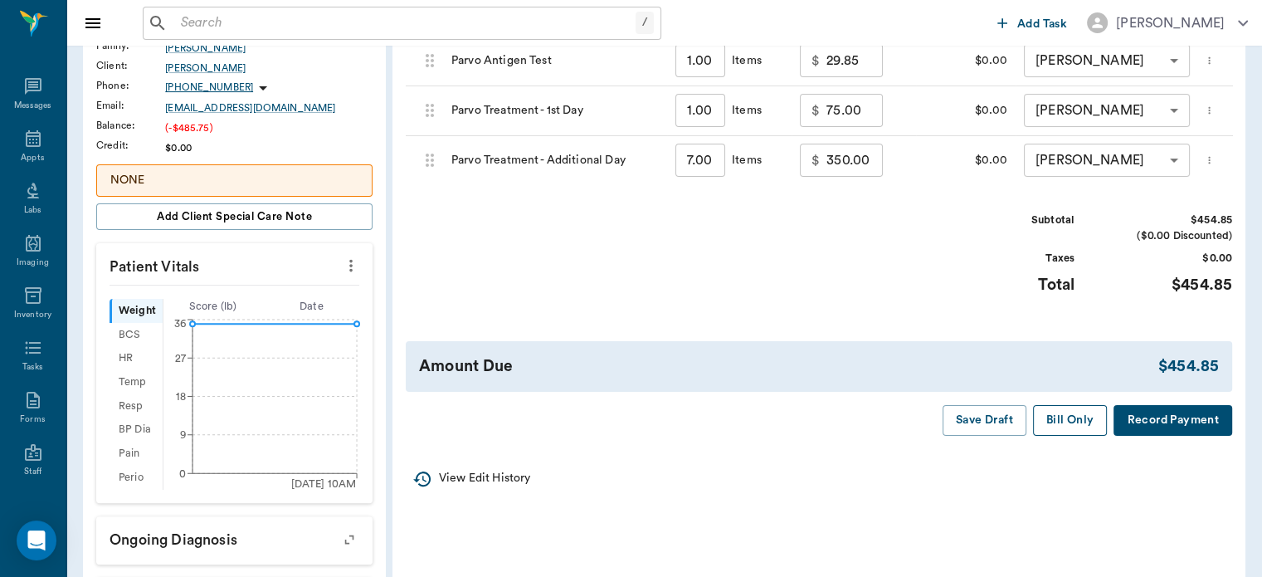
click at [1063, 436] on button "Bill Only" at bounding box center [1070, 420] width 75 height 31
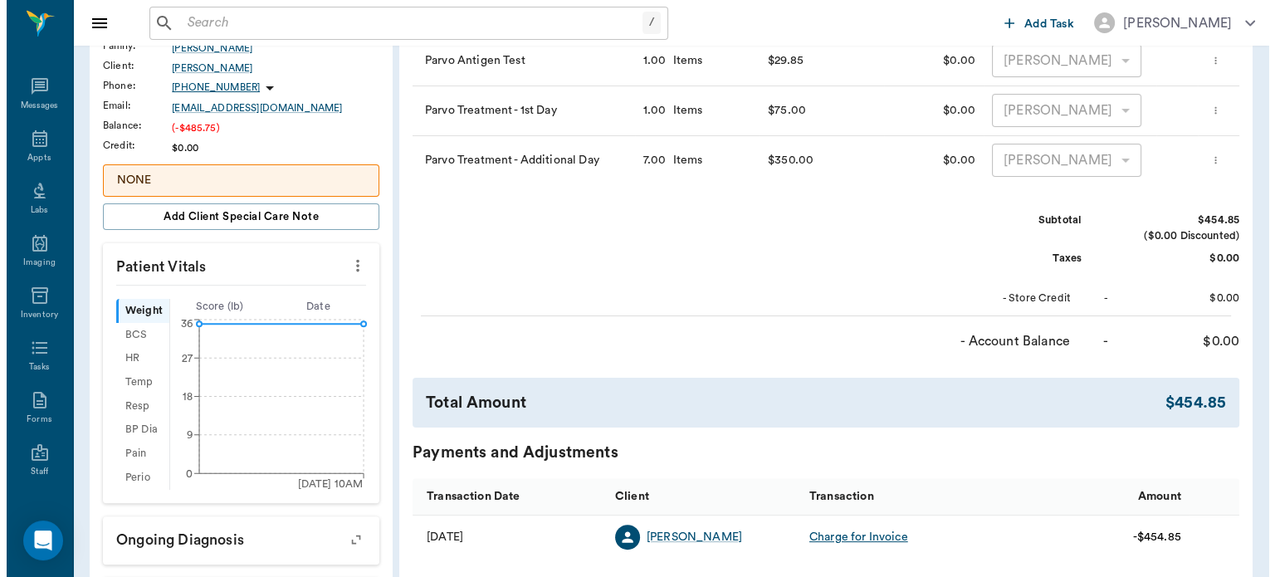
scroll to position [0, 1]
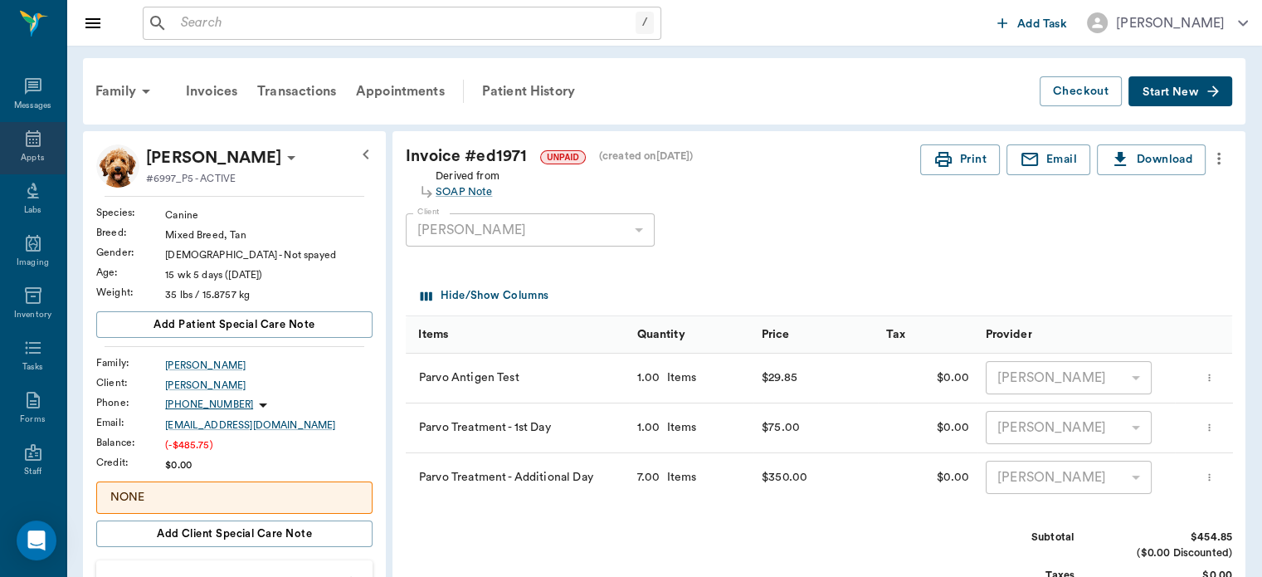
click at [22, 159] on div "Appts" at bounding box center [32, 158] width 23 height 12
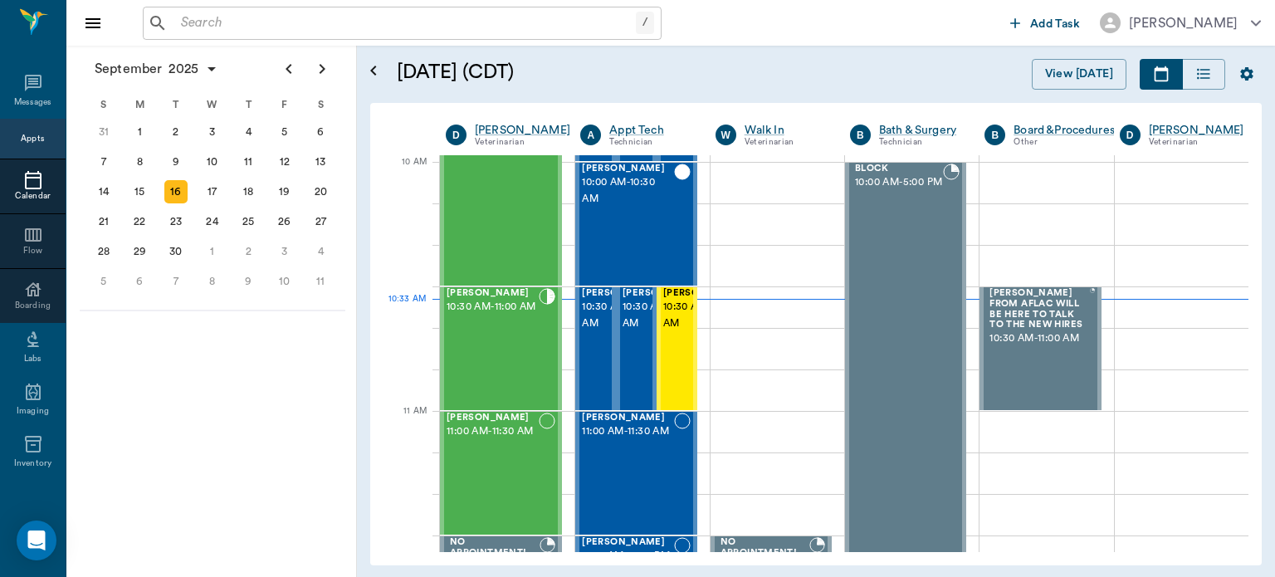
scroll to position [498, 0]
click at [266, 17] on input "text" at bounding box center [404, 23] width 461 height 23
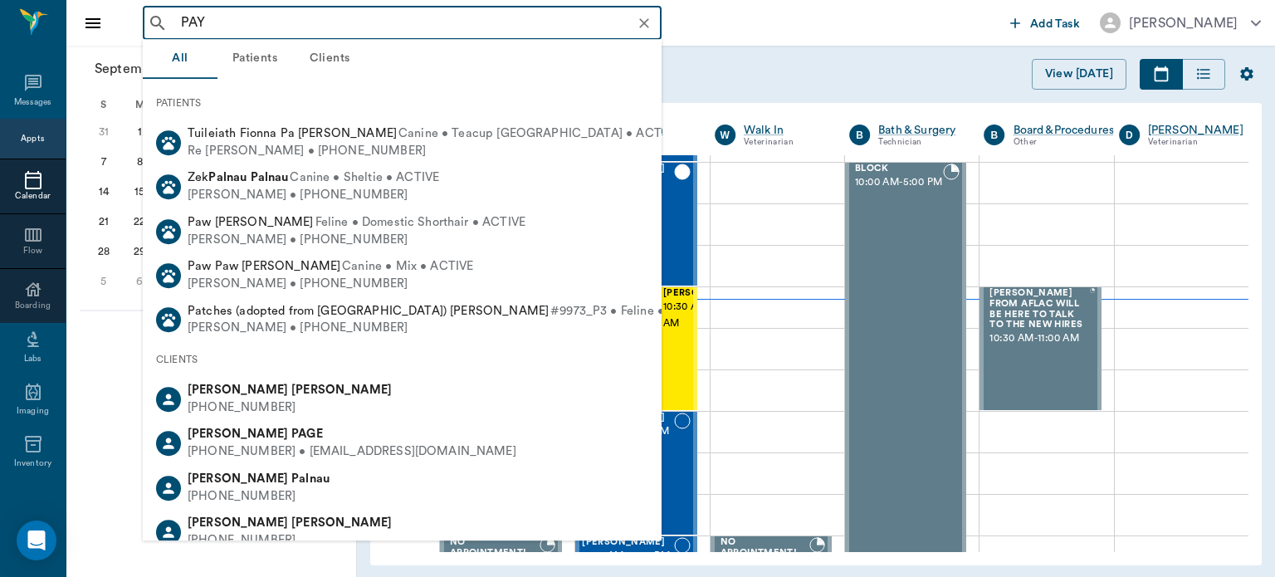
type input "PAYA"
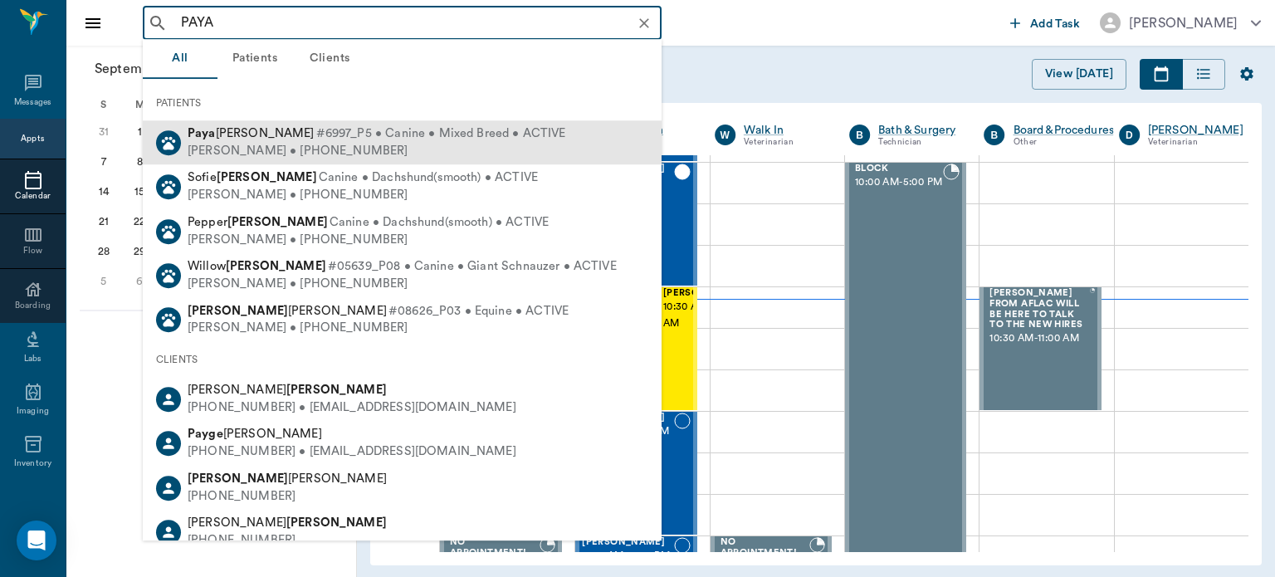
click at [316, 139] on span "#6997_P5 • Canine • Mixed Breed • ACTIVE" at bounding box center [441, 133] width 250 height 17
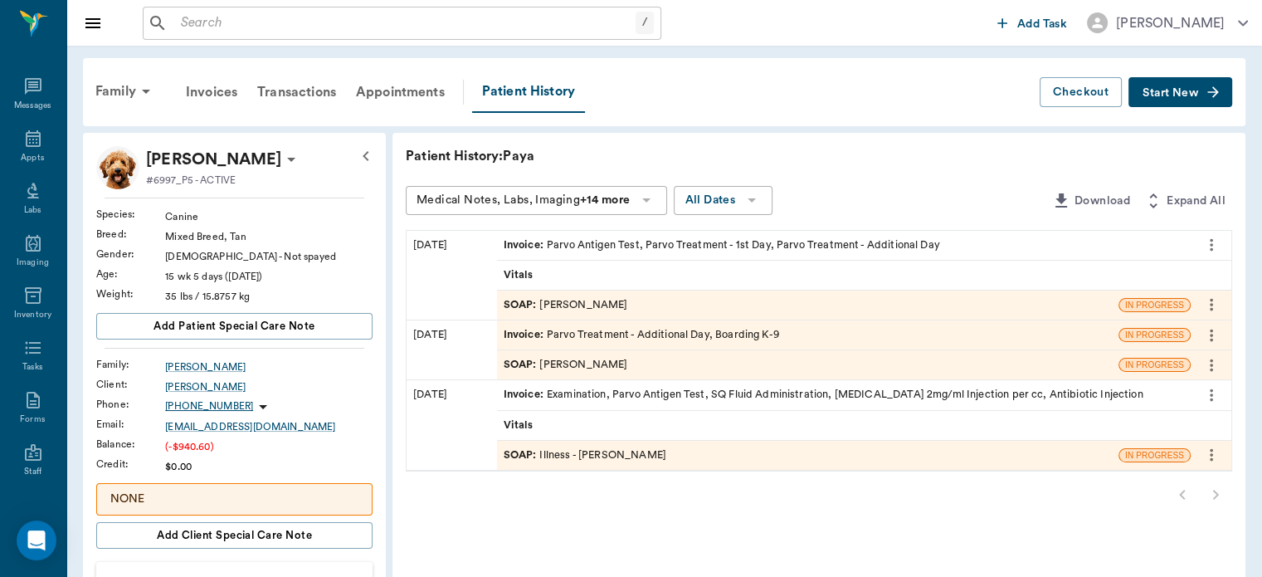
click at [1163, 93] on span "Start New" at bounding box center [1171, 93] width 56 height 0
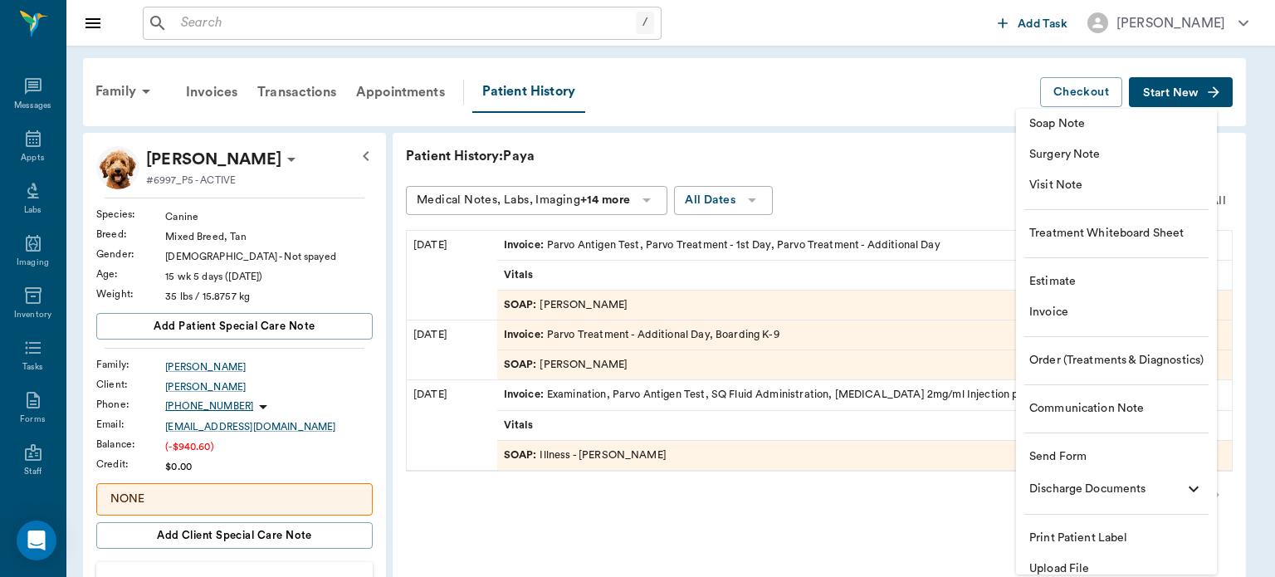
click at [1066, 185] on span "Visit Note" at bounding box center [1116, 185] width 174 height 17
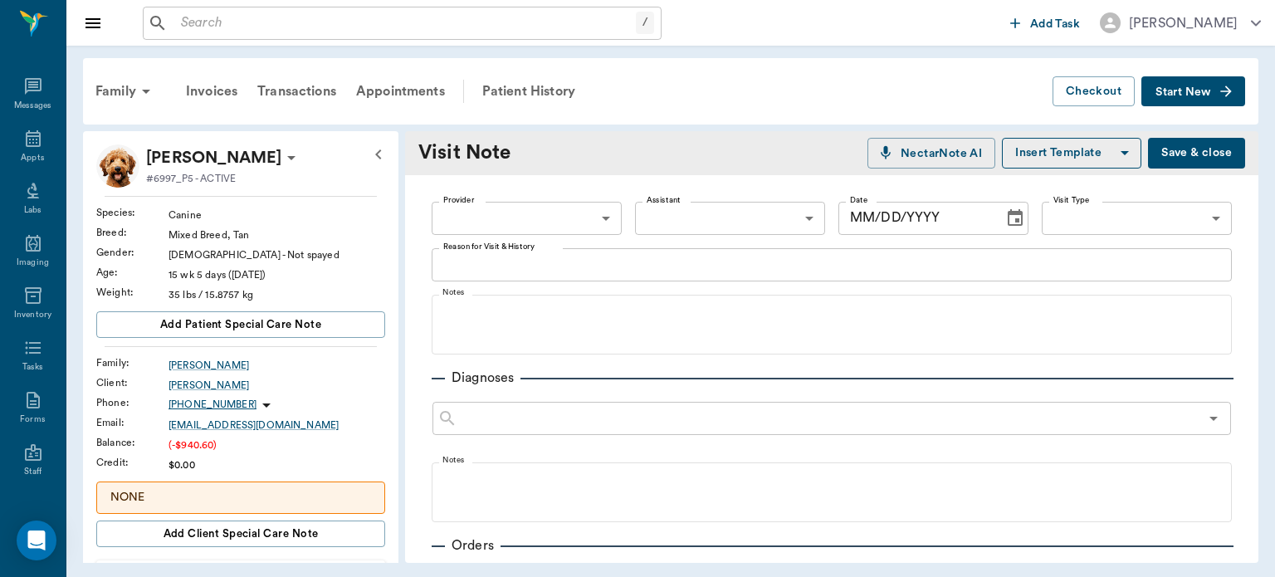
type input "09/16/2025"
click at [541, 209] on body "/ ​ Add Task Dr. Bert Ellsworth Nectar Messages Appts Labs Imaging Inventory Ta…" at bounding box center [637, 288] width 1275 height 577
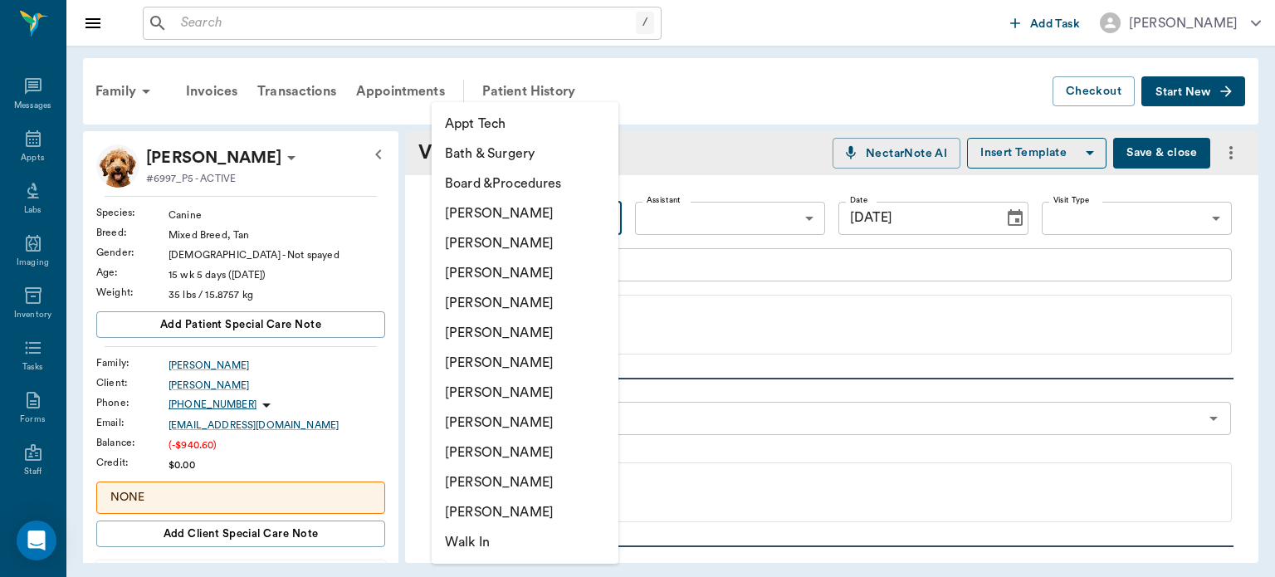
click at [530, 419] on li "Julie Dickerson" at bounding box center [525, 423] width 187 height 30
type input "63ec2e7e52e12b0ba117b124"
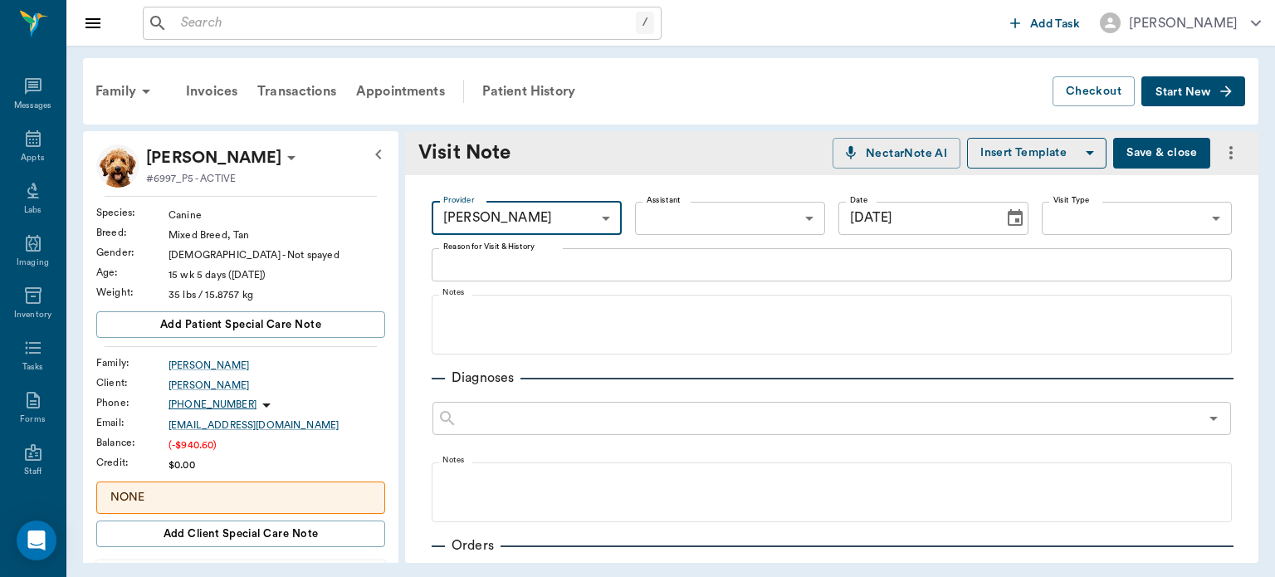
click at [522, 261] on textarea "Reason for Visit & History" at bounding box center [831, 264] width 777 height 19
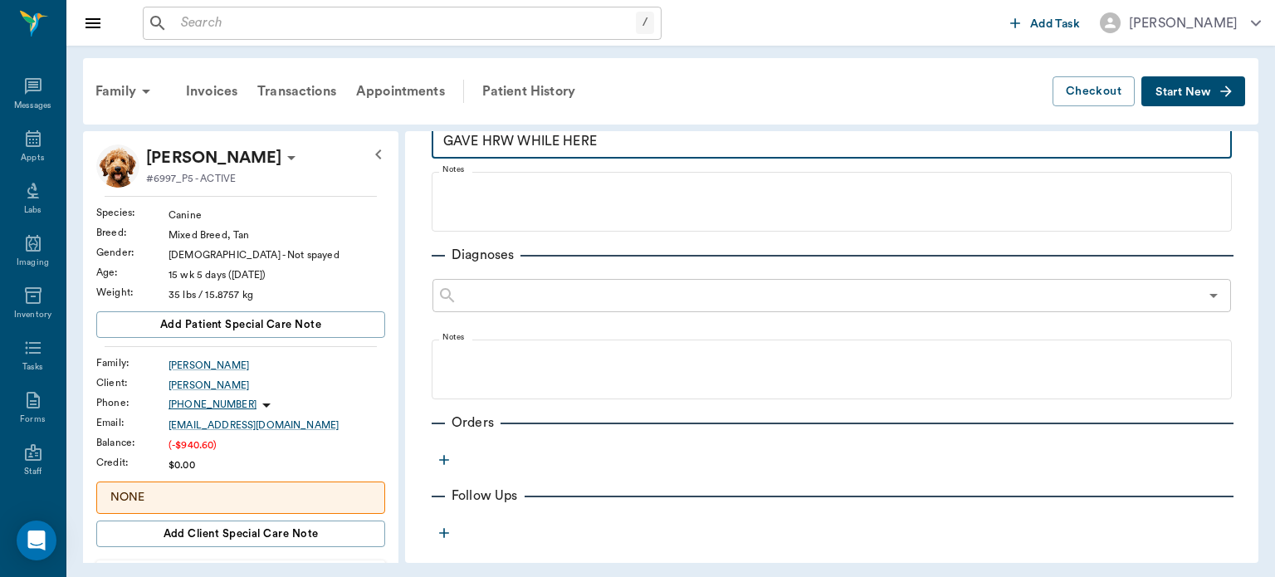
scroll to position [135, 0]
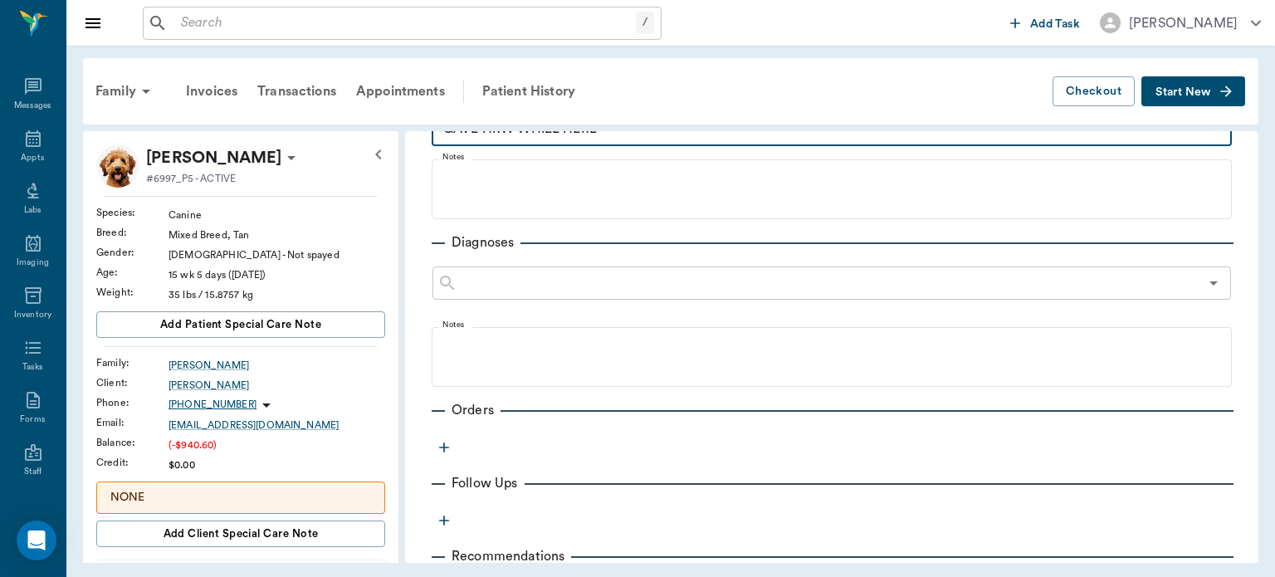
type textarea "GAVE HRW WHILE HERE"
click at [444, 446] on icon "button" at bounding box center [444, 447] width 10 height 10
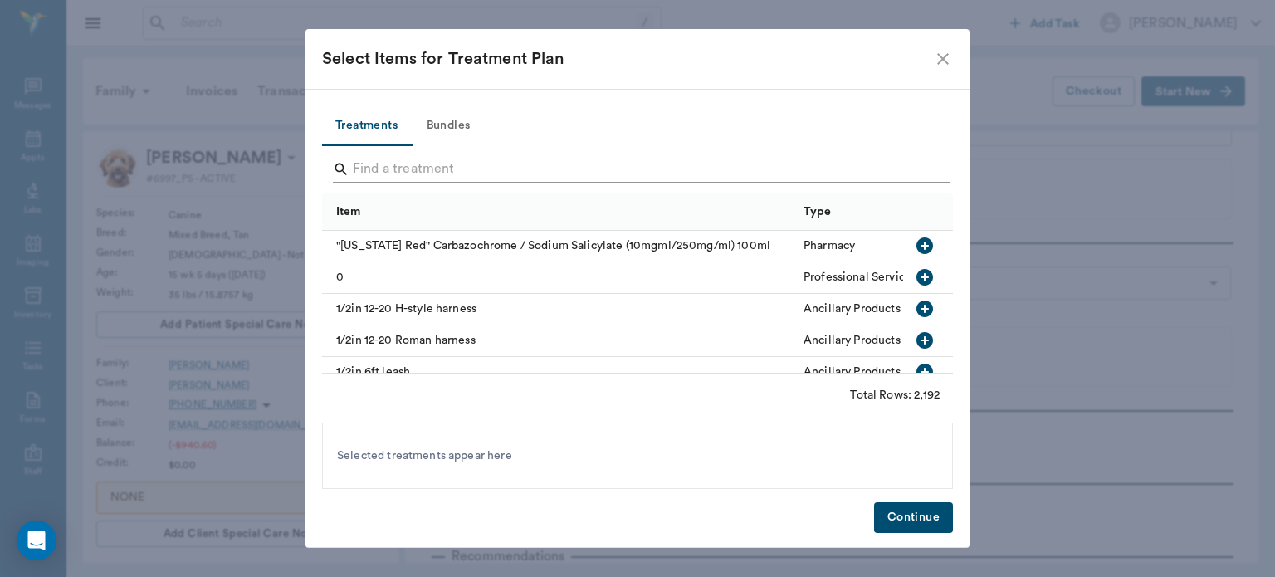
click at [413, 173] on input "Search" at bounding box center [639, 169] width 572 height 27
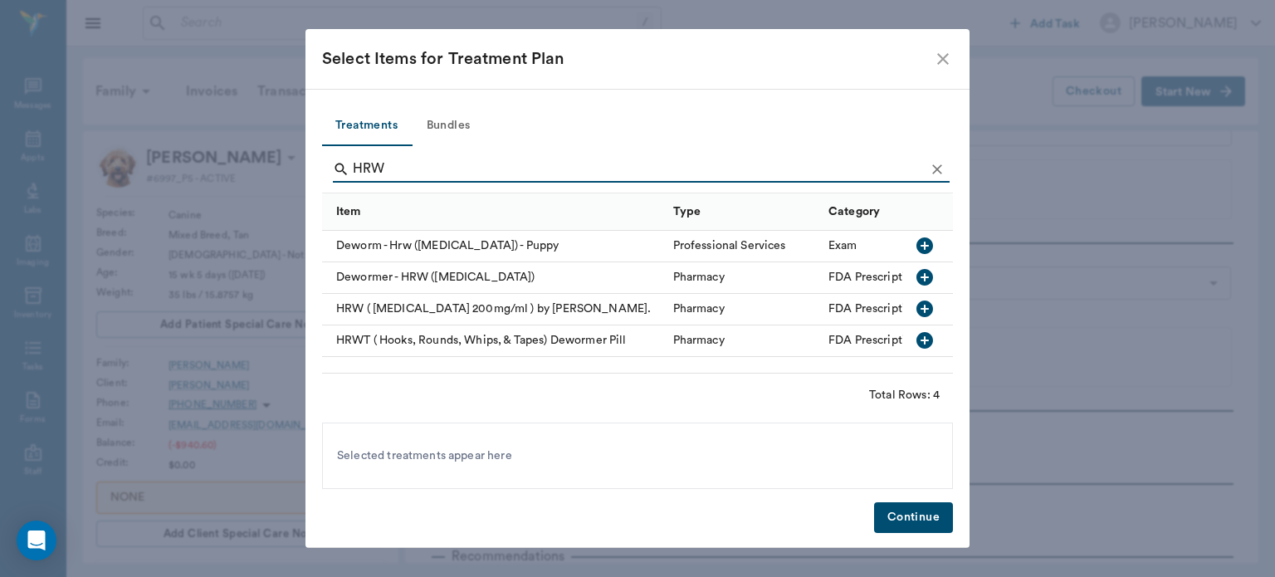
type input "HRW"
click at [916, 277] on icon "button" at bounding box center [924, 277] width 17 height 17
click at [880, 510] on button "Continue" at bounding box center [913, 517] width 79 height 31
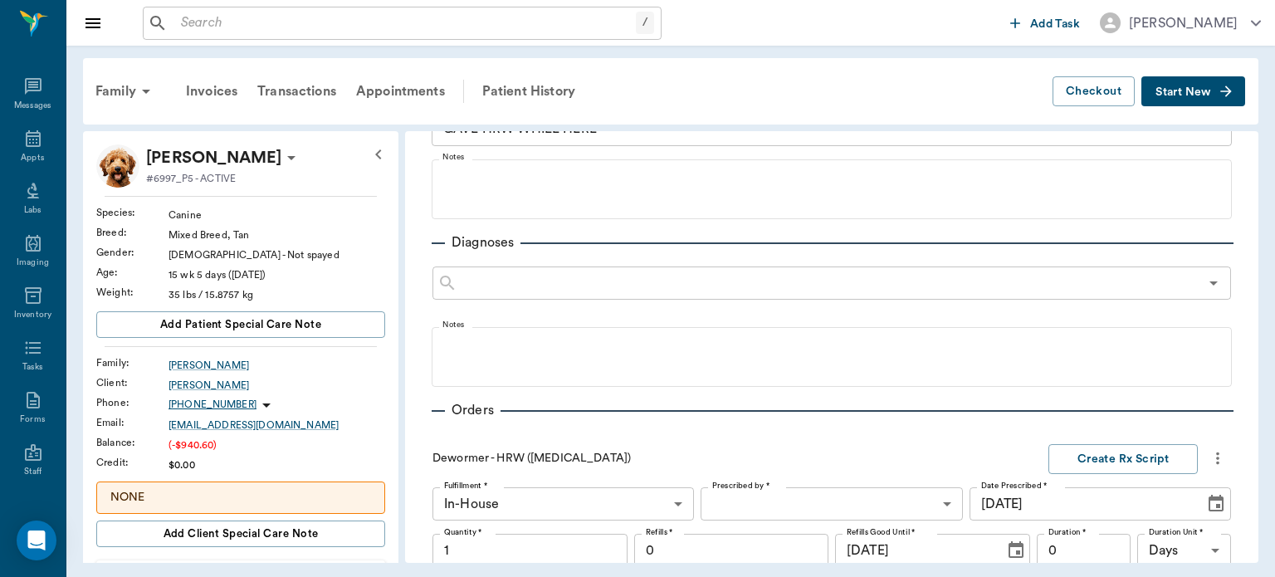
scroll to position [431, 0]
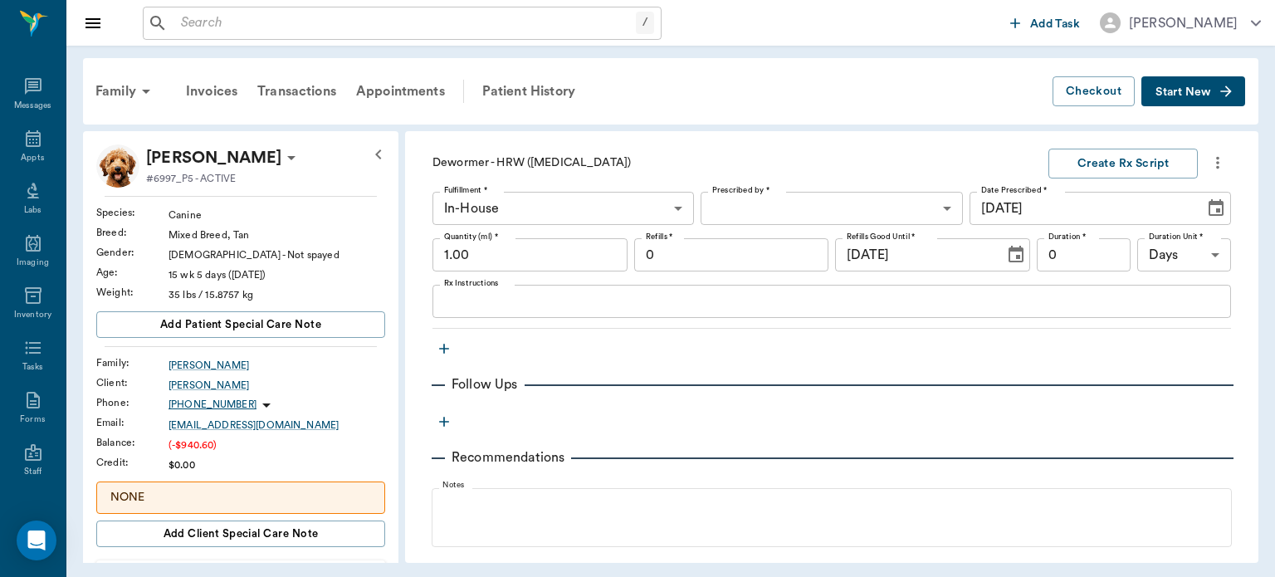
click at [449, 255] on input "1.00" at bounding box center [529, 254] width 195 height 33
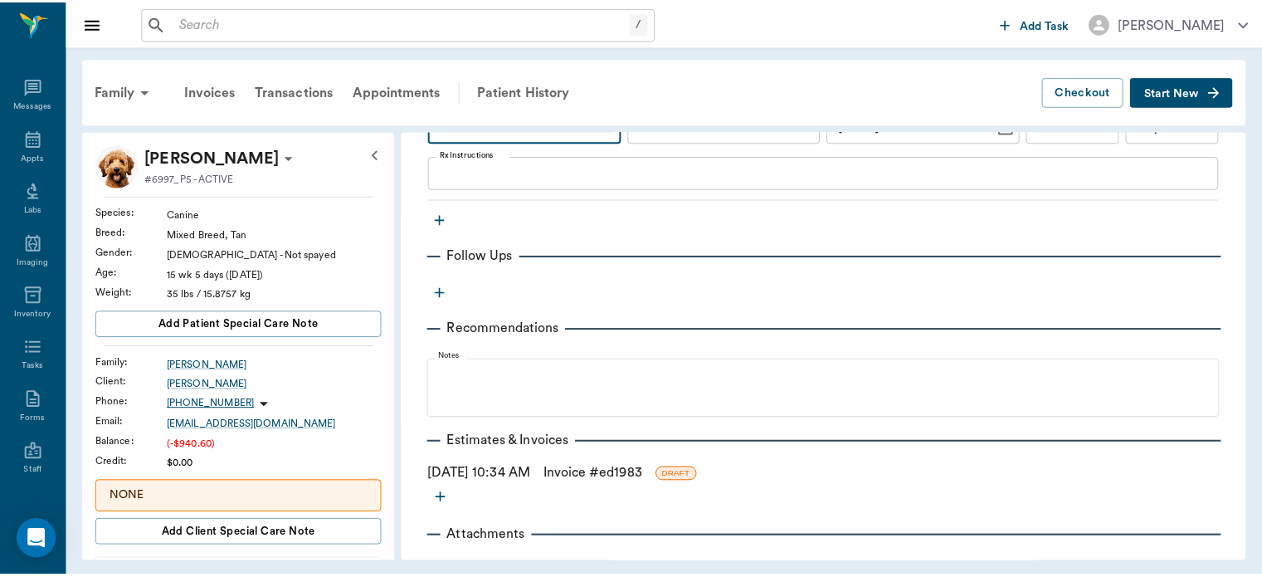
scroll to position [560, 0]
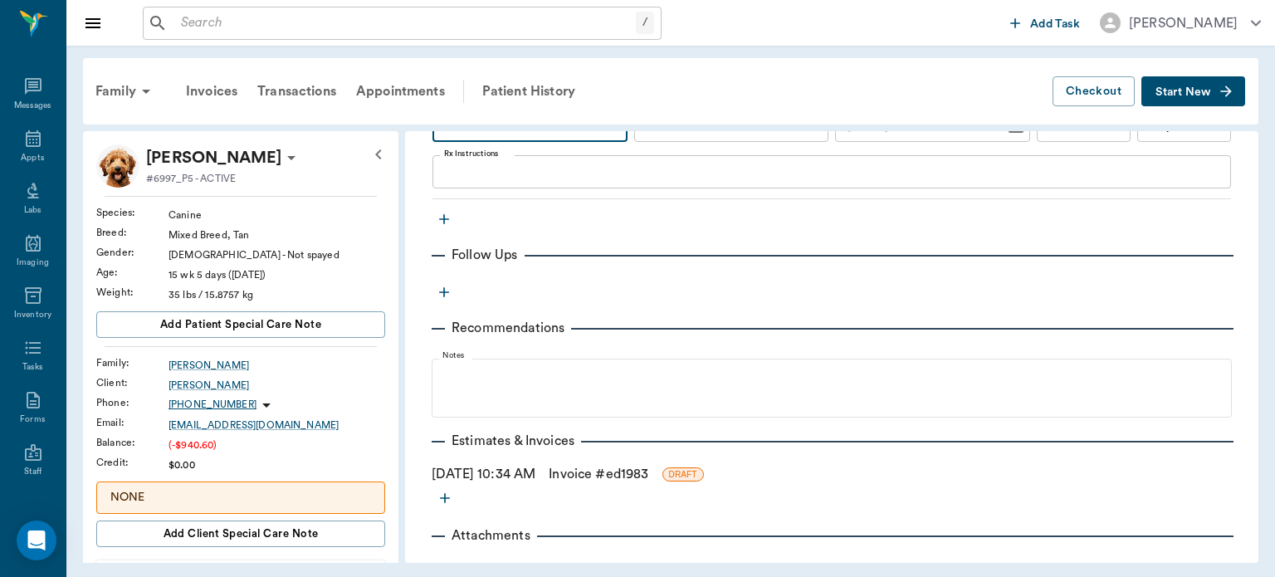
type input "20.00"
click at [648, 470] on link "Invoice # ed1983" at bounding box center [599, 474] width 100 height 20
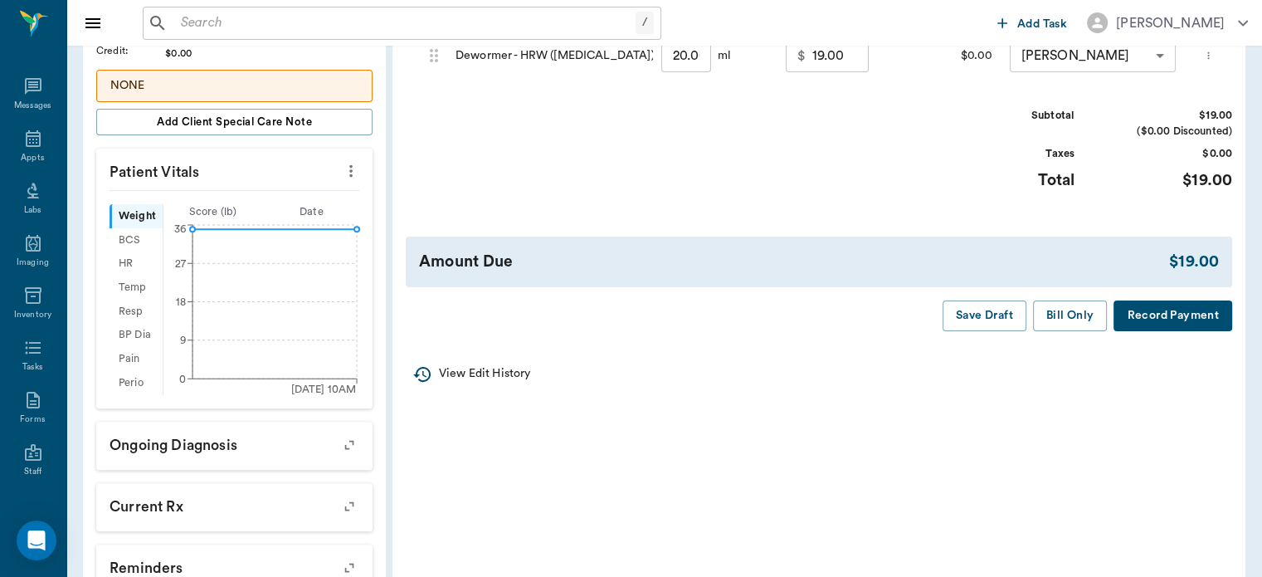
scroll to position [422, 0]
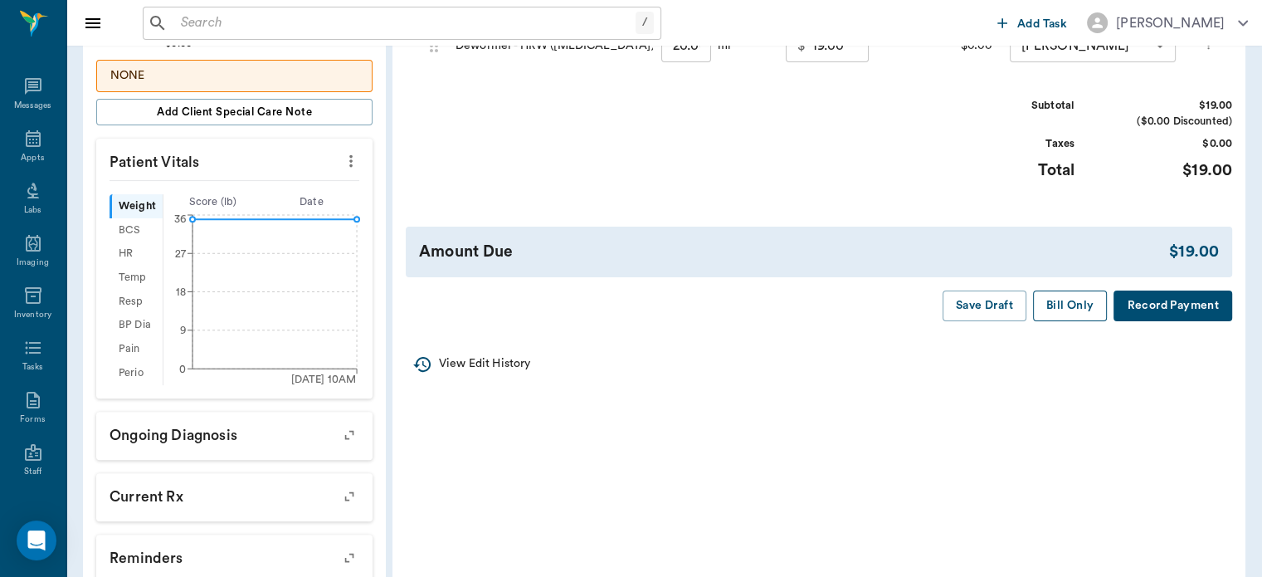
click at [1076, 321] on button "Bill Only" at bounding box center [1070, 306] width 75 height 31
